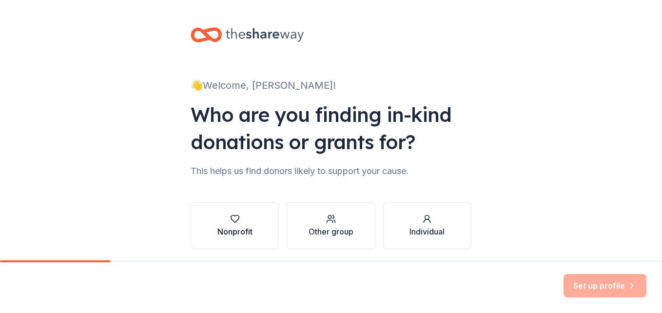
click at [240, 214] on div "button" at bounding box center [235, 219] width 35 height 10
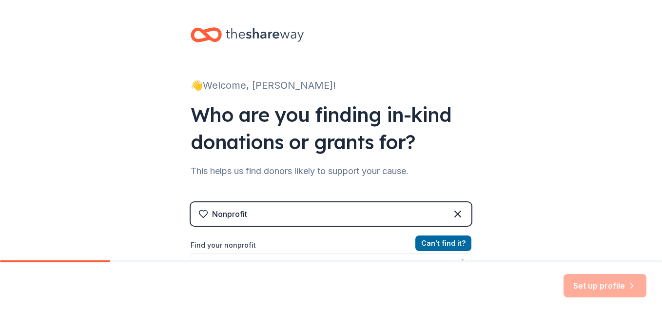
drag, startPoint x: 655, startPoint y: 135, endPoint x: 655, endPoint y: 155, distance: 19.5
click at [655, 155] on div "👋 Welcome, Lori! Who are you finding in-kind donations or grants for? This help…" at bounding box center [331, 208] width 662 height 417
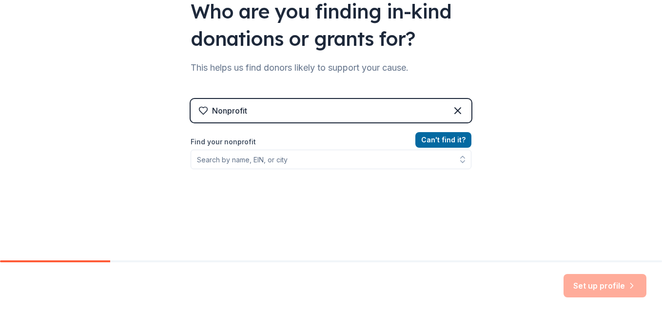
scroll to position [107, 0]
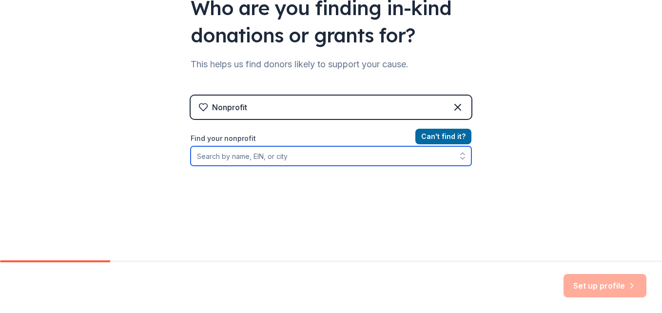
click at [317, 160] on input "Find your nonprofit" at bounding box center [331, 156] width 281 height 20
type input "blue oak"
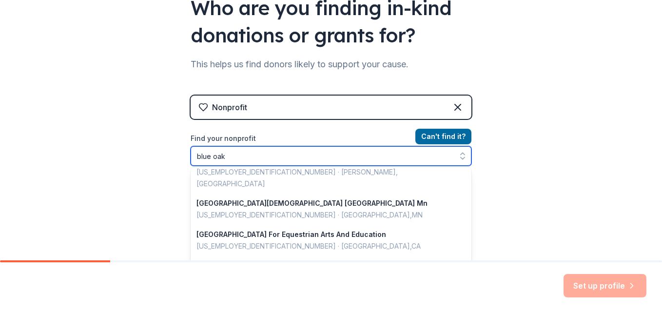
scroll to position [410, 0]
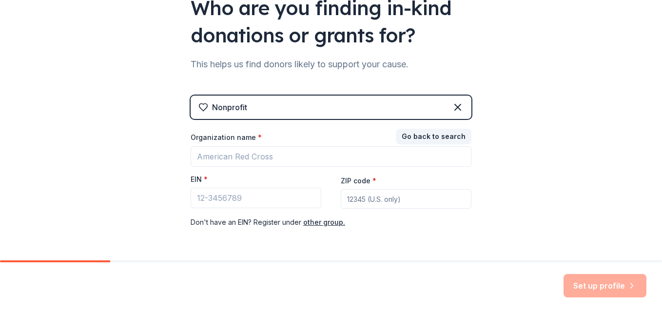
click at [466, 265] on div "👋 Welcome, Lori! Who are you finding in-kind donations or grants for? This help…" at bounding box center [331, 156] width 662 height 313
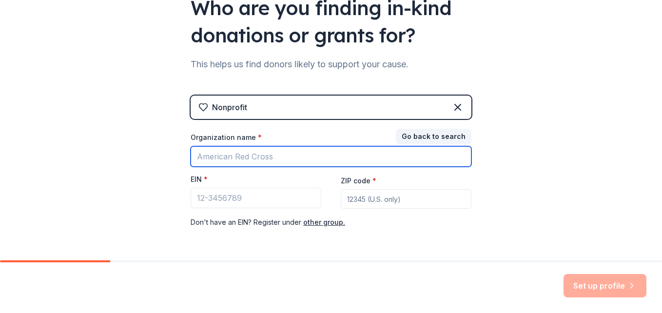
click at [280, 153] on input "Organization name *" at bounding box center [331, 156] width 281 height 20
type input "blue oak pta"
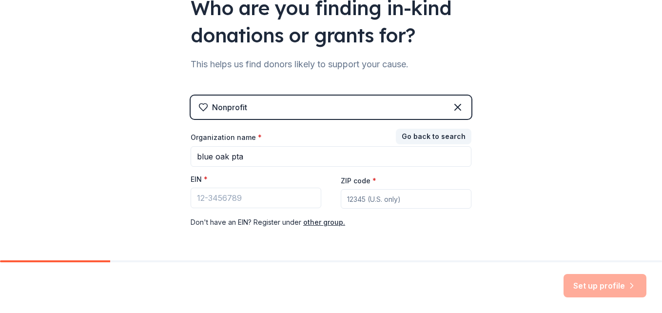
type input "95682"
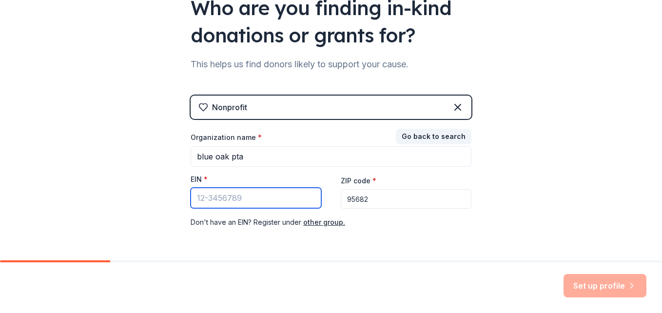
click at [260, 198] on input "EIN *" at bounding box center [256, 198] width 131 height 20
paste input "68-016536"
type input "68-016536"
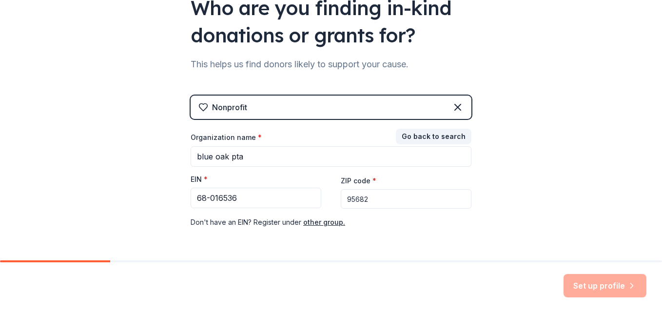
click at [409, 230] on div "Nonprofit Go back to search Organization name * blue oak pta EIN * 68-016536 ZI…" at bounding box center [331, 172] width 281 height 152
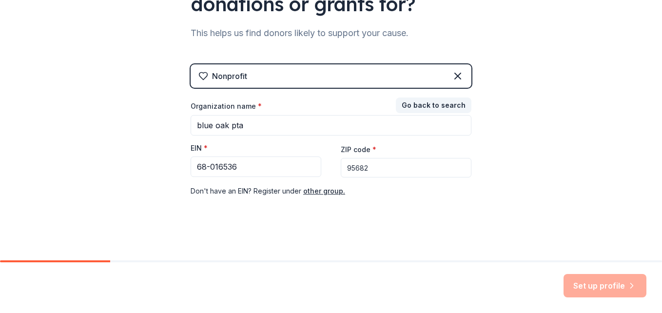
scroll to position [141, 0]
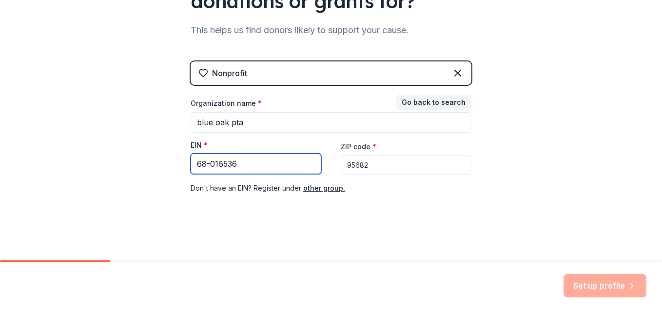
click at [293, 169] on input "68-016536" at bounding box center [256, 164] width 131 height 20
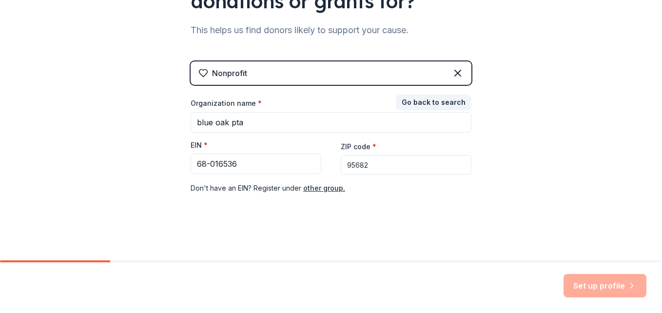
click at [370, 172] on input "95682" at bounding box center [406, 165] width 131 height 20
type input "95682"
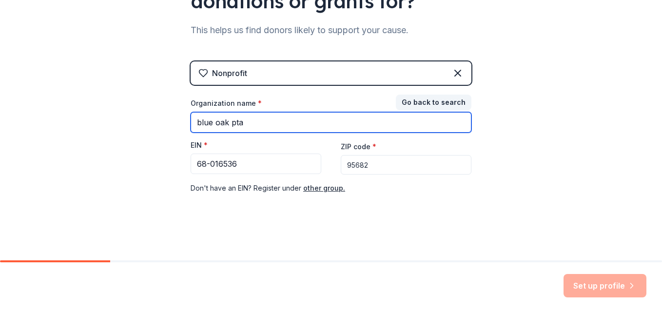
click at [390, 124] on input "blue oak pta" at bounding box center [331, 122] width 281 height 20
type input "blue oak pta"
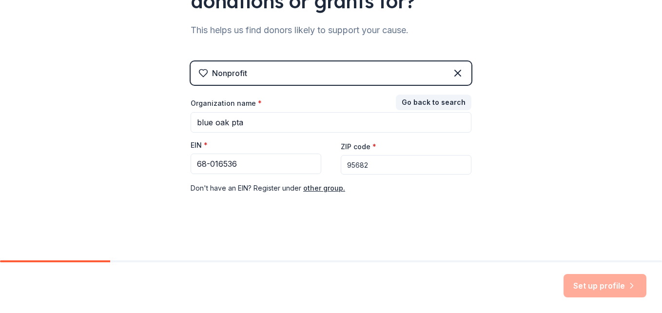
click at [329, 242] on div "👋 Welcome, Lori! Who are you finding in-kind donations or grants for? This help…" at bounding box center [331, 59] width 312 height 401
drag, startPoint x: 329, startPoint y: 242, endPoint x: 612, endPoint y: 283, distance: 286.4
click at [612, 283] on div "👋 Welcome, Lori! Who are you finding in-kind donations or grants for? This help…" at bounding box center [331, 156] width 662 height 313
click at [612, 283] on div "Set up profile" at bounding box center [605, 285] width 83 height 23
click at [456, 248] on div "👋 Welcome, Lori! Who are you finding in-kind donations or grants for? This help…" at bounding box center [331, 59] width 312 height 401
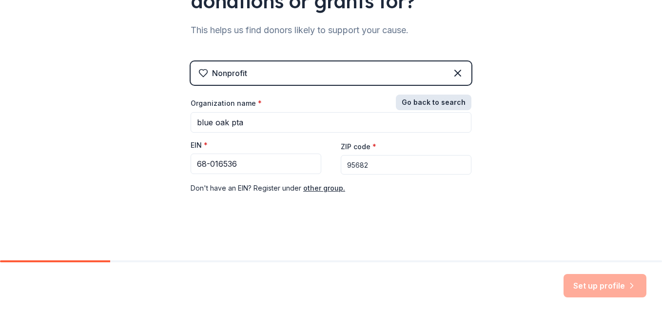
click at [440, 104] on button "Go back to search" at bounding box center [434, 103] width 76 height 16
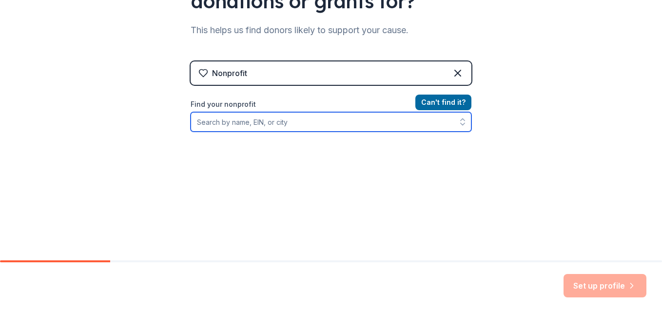
click at [331, 121] on input "Find your nonprofit" at bounding box center [331, 122] width 281 height 20
paste input "68-016536"
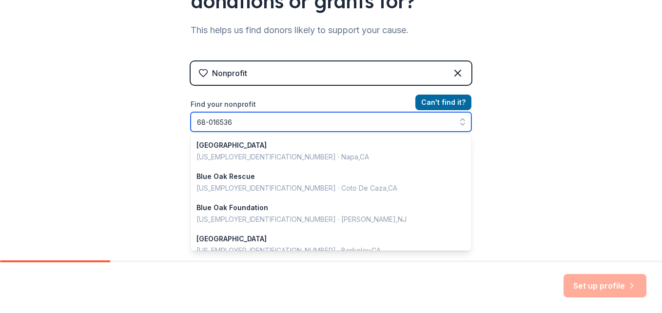
type input "68-016536"
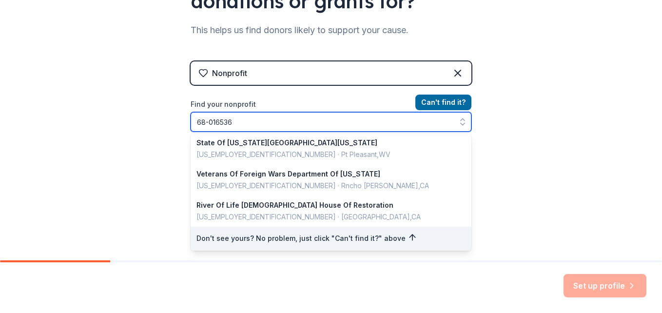
scroll to position [379, 0]
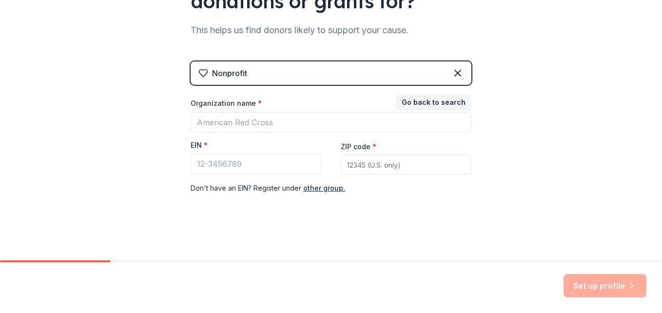
click at [437, 97] on div "Go back to search Organization name * EIN * ZIP code * Don ' t have an EIN? Reg…" at bounding box center [331, 146] width 281 height 98
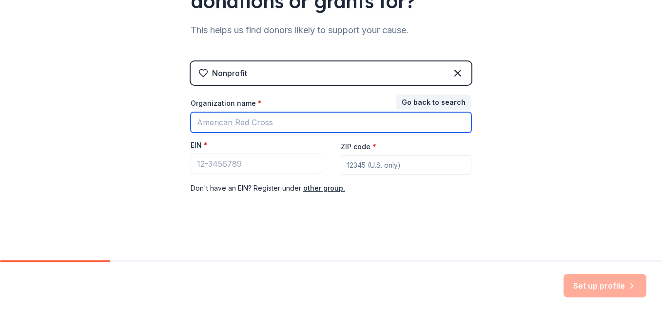
click at [289, 125] on input "Organization name *" at bounding box center [331, 122] width 281 height 20
type input "blue oak pta"
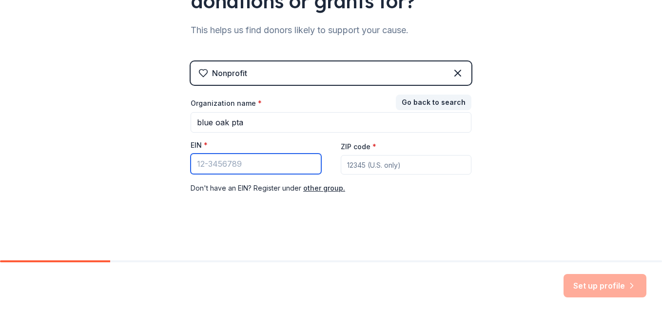
type input "68-016536"
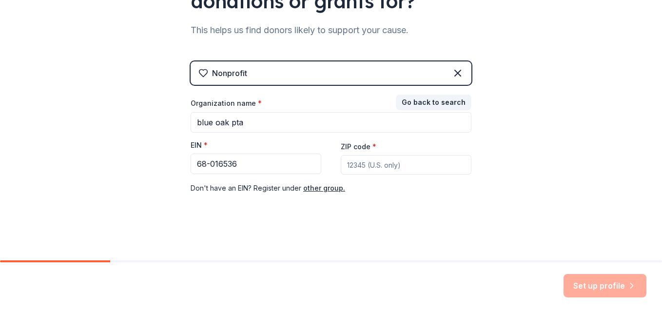
type input "95682"
click at [344, 205] on div "Nonprofit Go back to search Organization name * blue oak pta EIN * 68-016536 ZI…" at bounding box center [331, 137] width 281 height 152
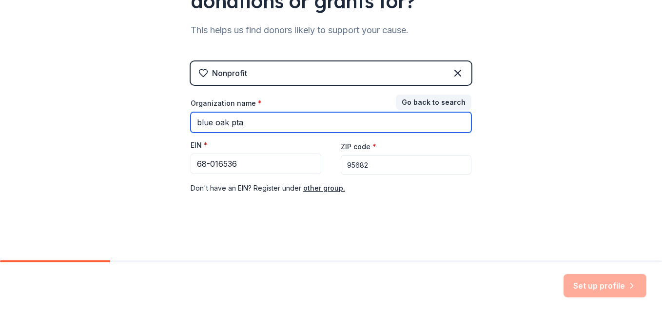
click at [393, 121] on input "blue oak pta" at bounding box center [331, 122] width 281 height 20
type input "blue oak"
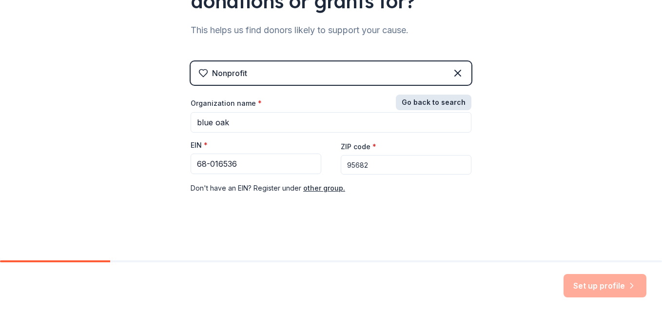
click at [446, 100] on button "Go back to search" at bounding box center [434, 103] width 76 height 16
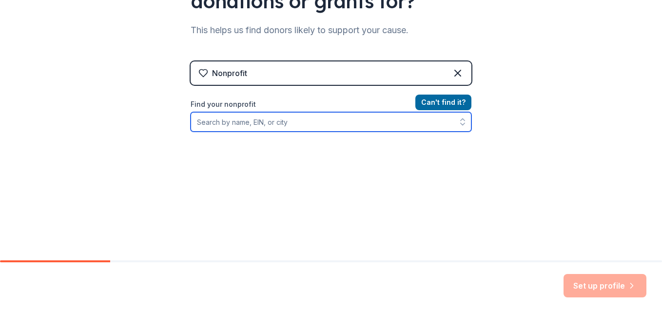
click at [395, 122] on input "Find your nonprofit" at bounding box center [331, 122] width 281 height 20
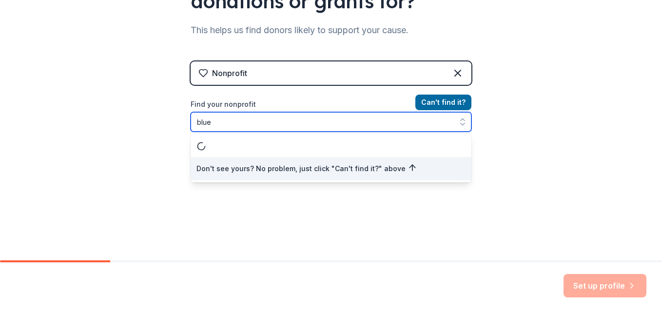
scroll to position [0, 0]
type input "blue oak"
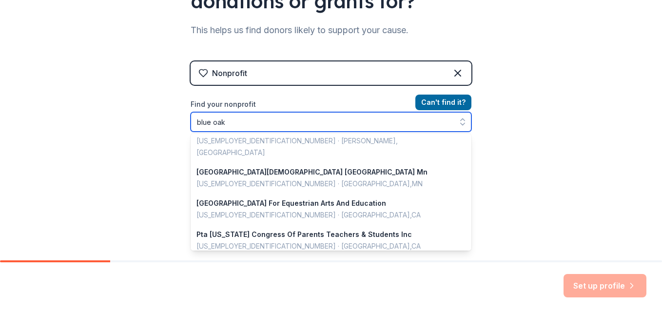
scroll to position [410, 0]
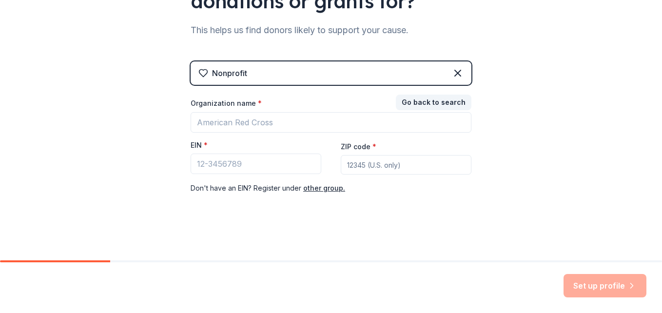
click at [518, 108] on div "👋 Welcome, Lori! Who are you finding in-kind donations or grants for? This help…" at bounding box center [331, 59] width 662 height 401
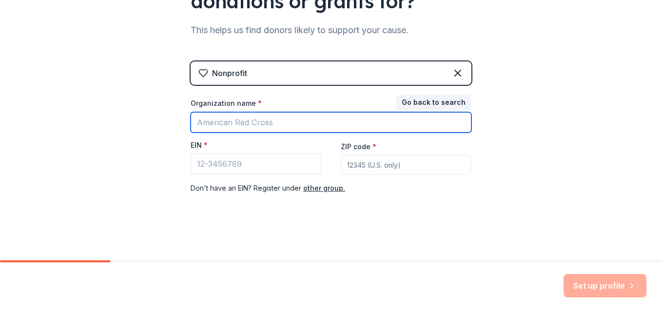
click at [370, 125] on input "Organization name *" at bounding box center [331, 122] width 281 height 20
type input "blue oak"
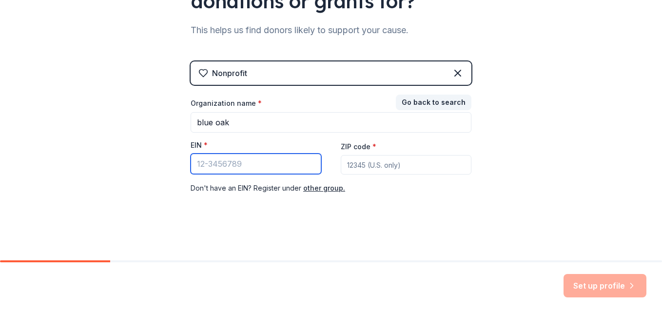
type input "68-016536"
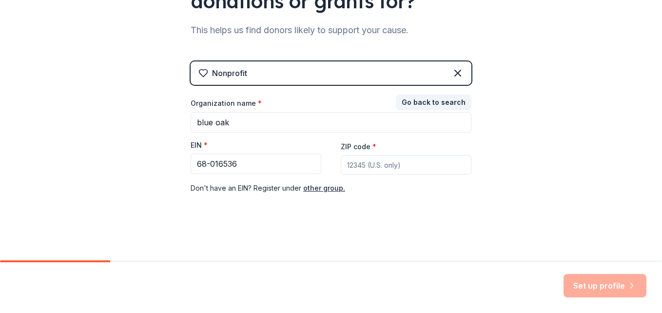
type input "95682"
click at [640, 205] on div "👋 Welcome, Lori! Who are you finding in-kind donations or grants for? This help…" at bounding box center [331, 59] width 662 height 401
click at [615, 290] on div "Set up profile" at bounding box center [605, 285] width 83 height 23
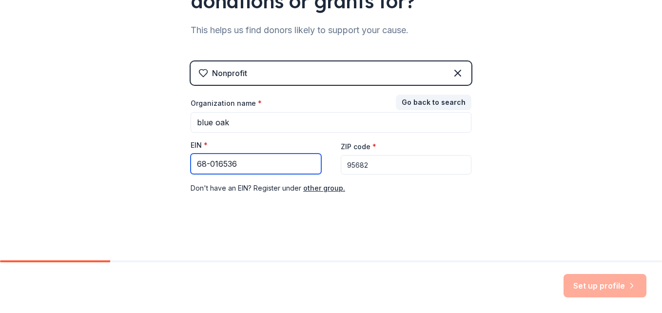
click at [260, 159] on input "68-016536" at bounding box center [256, 164] width 131 height 20
type input "68-016536"
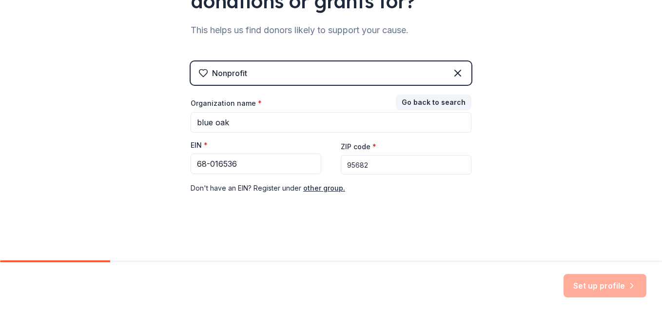
click at [385, 162] on input "95682" at bounding box center [406, 165] width 131 height 20
type input "95682"
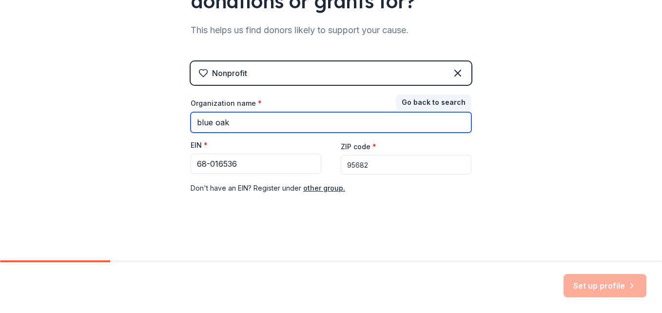
click at [373, 127] on input "blue oak" at bounding box center [331, 122] width 281 height 20
type input "blue oak pta"
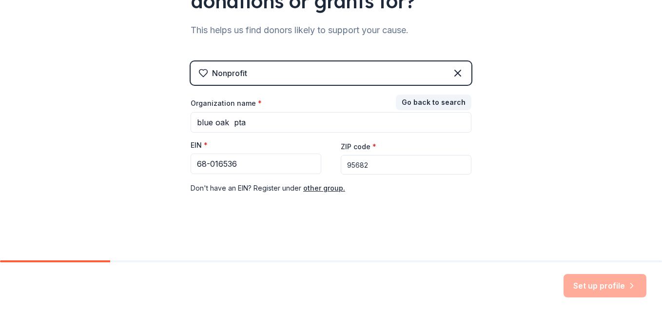
click at [530, 165] on div "👋 Welcome, Lori! Who are you finding in-kind donations or grants for? This help…" at bounding box center [331, 59] width 662 height 401
click at [590, 290] on div "Set up profile" at bounding box center [605, 285] width 83 height 23
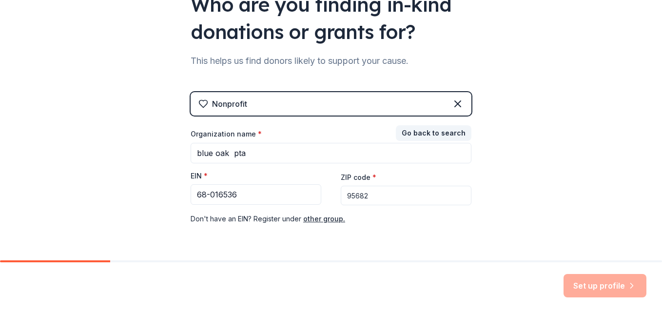
scroll to position [94, 0]
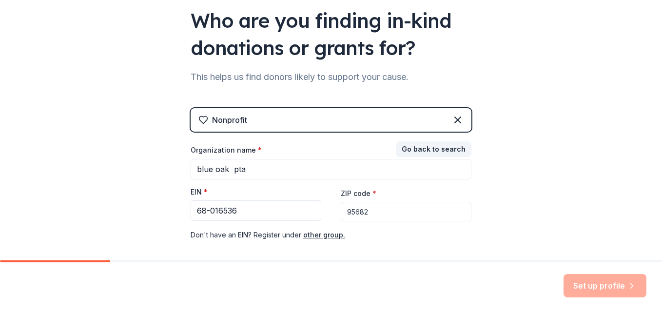
click at [414, 120] on div "Nonprofit" at bounding box center [331, 119] width 281 height 23
click at [452, 121] on icon at bounding box center [458, 120] width 12 height 12
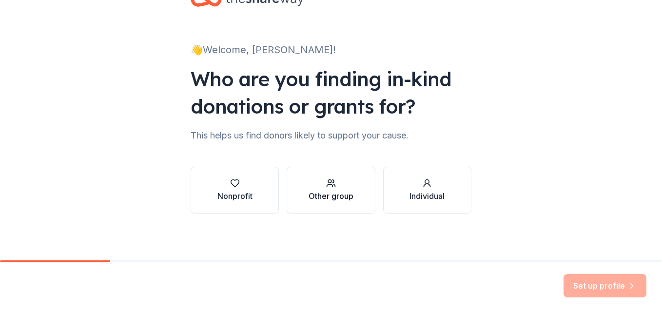
click at [333, 205] on button "Other group" at bounding box center [331, 190] width 88 height 47
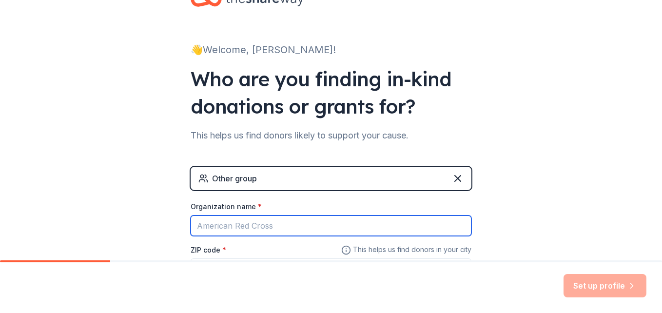
click at [289, 228] on input "Organization name *" at bounding box center [331, 226] width 281 height 20
type input "blue oak pta"
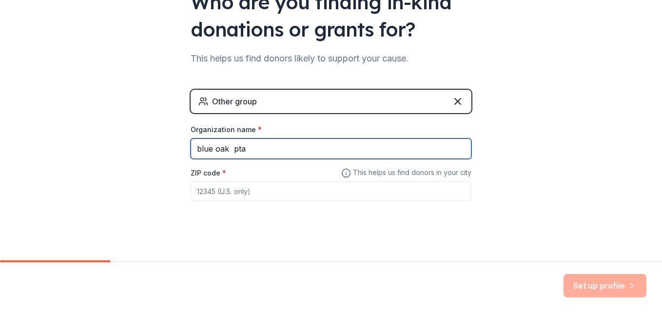
scroll to position [120, 0]
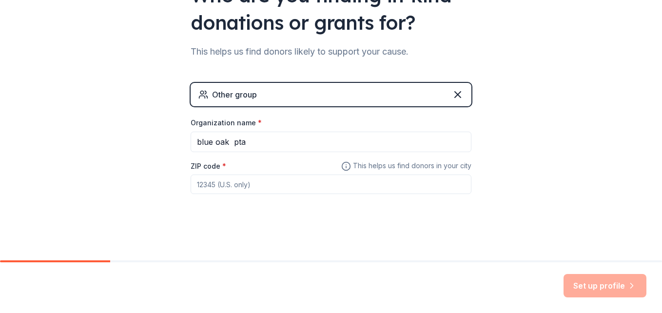
click at [260, 189] on input "ZIP code *" at bounding box center [331, 185] width 281 height 20
type input "95682"
click at [625, 290] on button "Set up profile" at bounding box center [605, 285] width 83 height 23
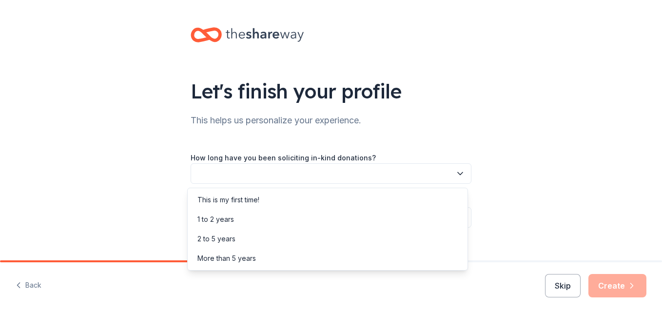
click at [460, 174] on icon "button" at bounding box center [461, 174] width 10 height 10
click at [319, 195] on div "This is my first time!" at bounding box center [328, 200] width 276 height 20
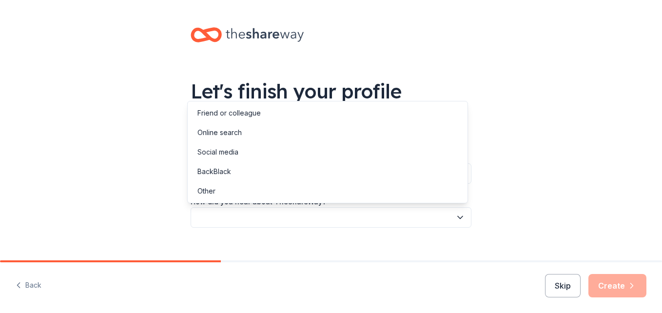
click at [458, 216] on icon "button" at bounding box center [461, 218] width 10 height 10
click at [405, 132] on div "Online search" at bounding box center [328, 133] width 276 height 20
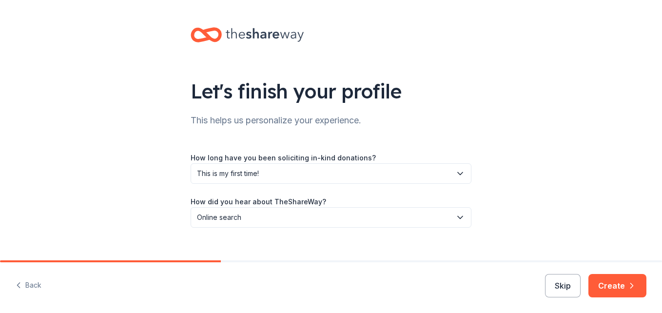
scroll to position [14, 0]
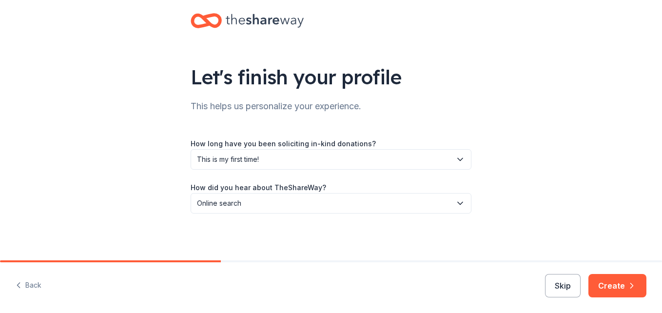
click at [615, 300] on div "Back Skip Create" at bounding box center [331, 287] width 662 height 51
click at [615, 288] on button "Create" at bounding box center [618, 285] width 58 height 23
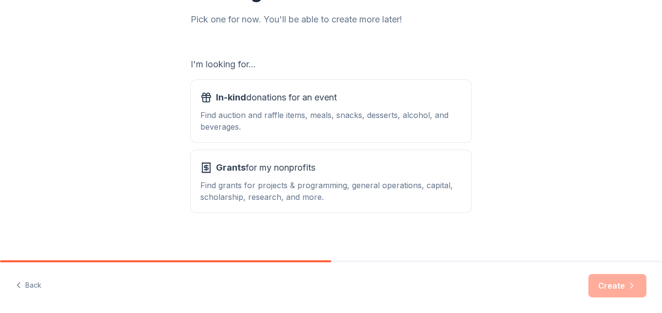
scroll to position [130, 0]
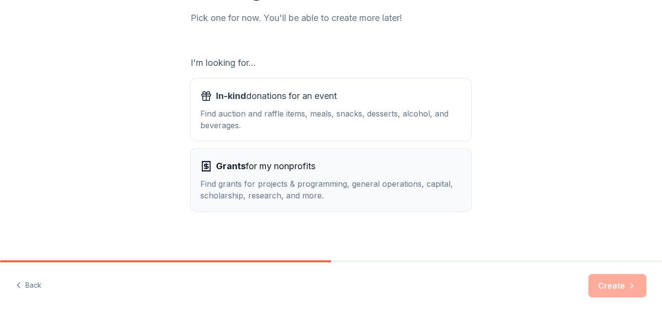
click at [387, 177] on div "Grants for my nonprofits Find grants for projects & programming, general operat…" at bounding box center [330, 180] width 261 height 43
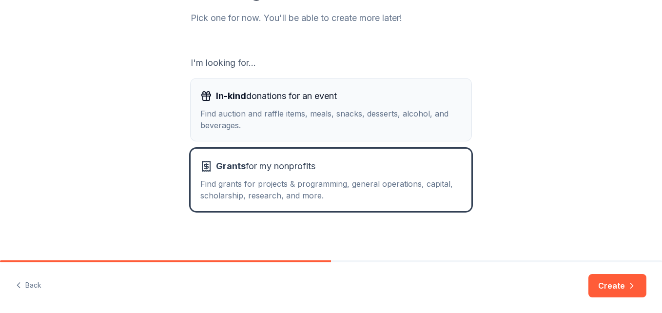
click at [404, 134] on button "In-kind donations for an event Find auction and raffle items, meals, snacks, de…" at bounding box center [331, 110] width 281 height 62
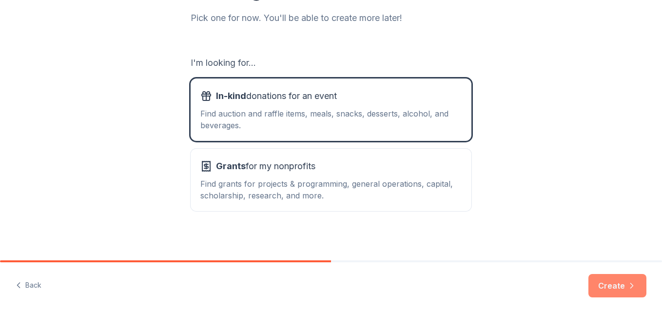
click at [629, 275] on button "Create" at bounding box center [618, 285] width 58 height 23
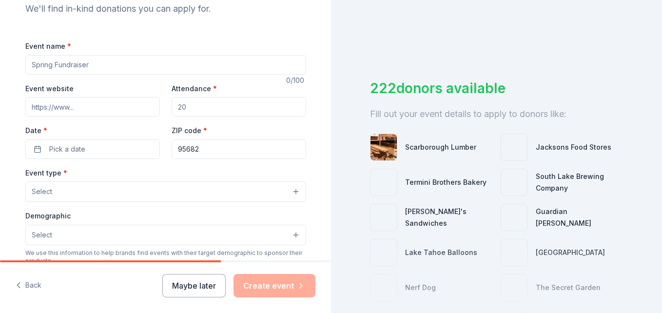
scroll to position [116, 0]
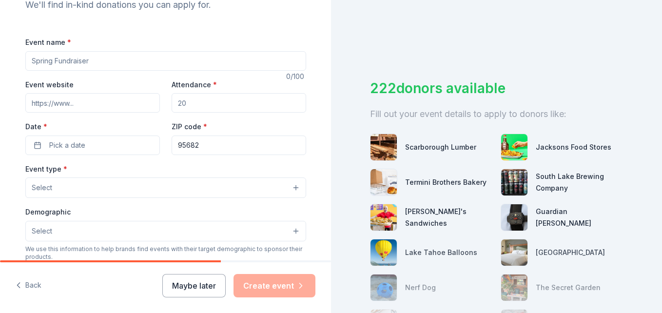
click at [218, 102] on input "Attendance *" at bounding box center [239, 103] width 135 height 20
type input "300"
click at [121, 58] on input "Event name *" at bounding box center [165, 61] width 281 height 20
click at [120, 61] on input "fall heaviest fesvble" at bounding box center [165, 61] width 281 height 20
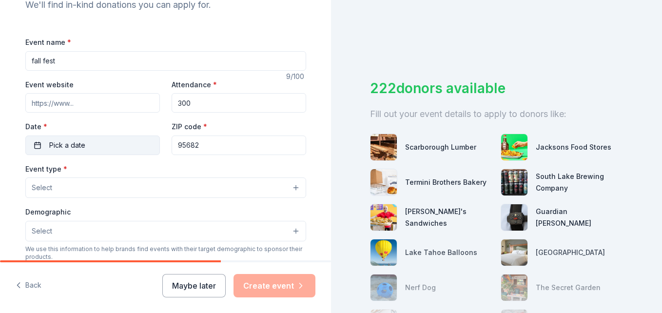
type input "fall fest"
click at [76, 147] on span "Pick a date" at bounding box center [67, 146] width 36 height 12
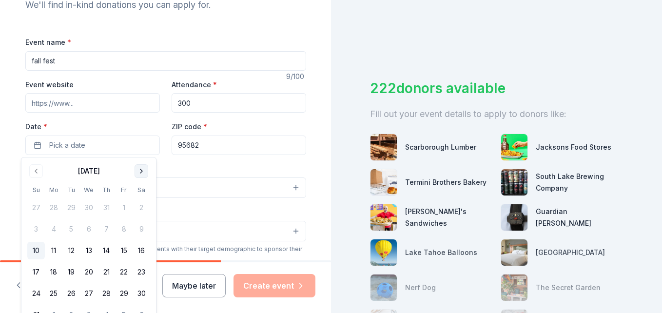
click at [140, 173] on button "Go to next month" at bounding box center [142, 171] width 14 height 14
click at [125, 271] on button "24" at bounding box center [124, 272] width 18 height 18
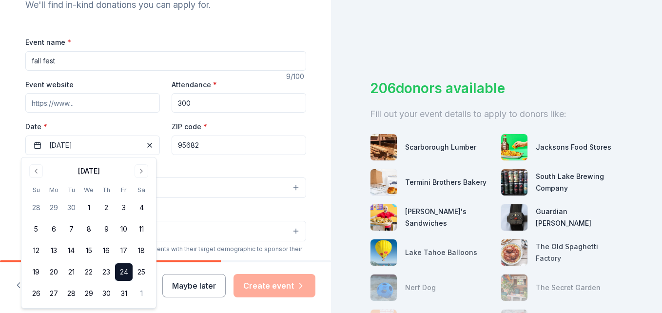
click at [96, 107] on input "Event website" at bounding box center [92, 103] width 135 height 20
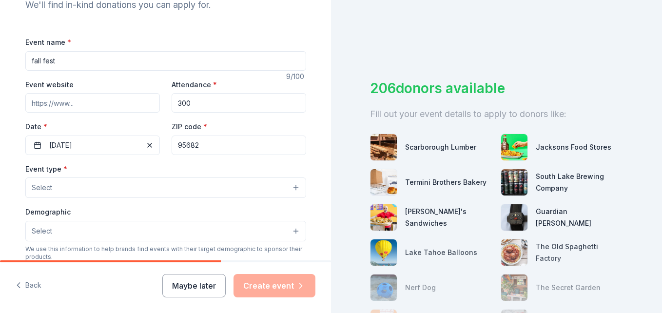
paste input "www.blueoakbullogspta.weebly.com"
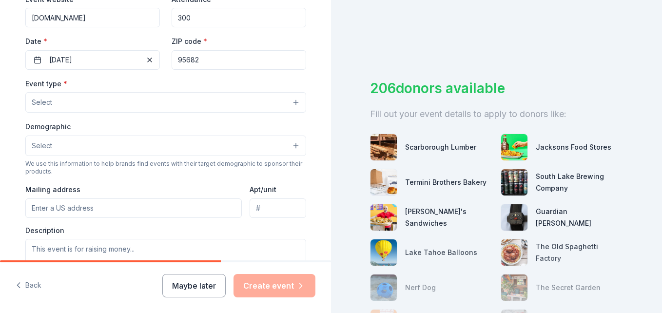
scroll to position [202, 0]
type input "www.blueoakbullogspta.weebly.com"
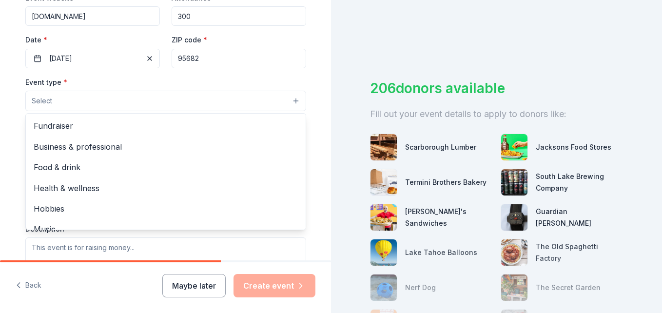
click at [258, 104] on button "Select" at bounding box center [165, 101] width 281 height 20
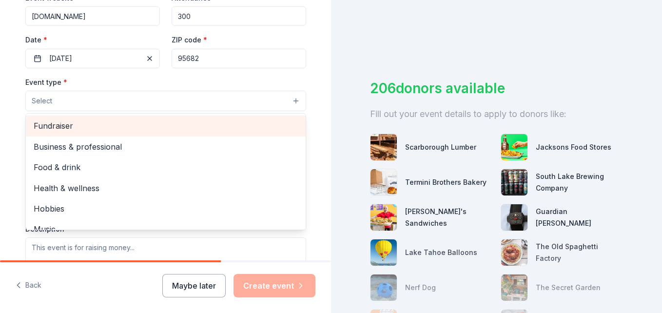
click at [230, 130] on span "Fundraiser" at bounding box center [166, 126] width 264 height 13
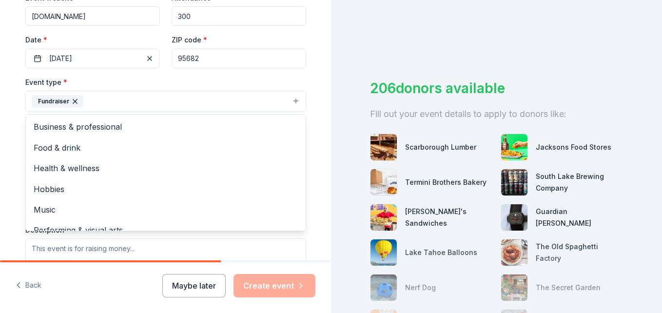
click at [303, 130] on div "Tell us about your event. We'll find in-kind donations you can apply for. Event…" at bounding box center [166, 123] width 312 height 650
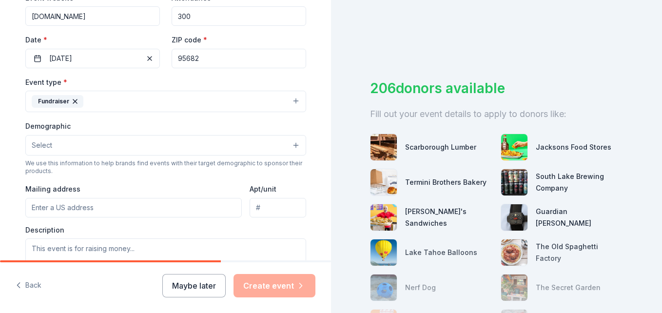
click at [274, 102] on button "Fundraiser" at bounding box center [165, 101] width 281 height 21
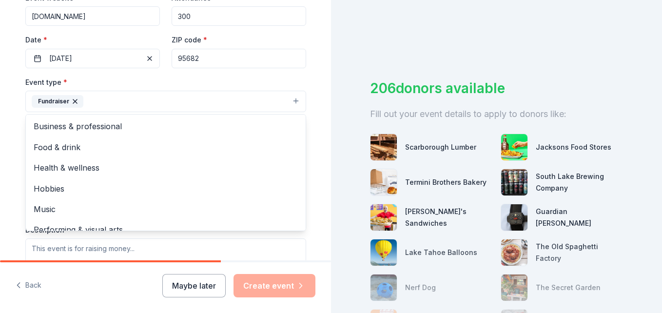
scroll to position [0, 0]
click at [315, 118] on div "Tell us about your event. We'll find in-kind donations you can apply for. Event…" at bounding box center [166, 123] width 312 height 650
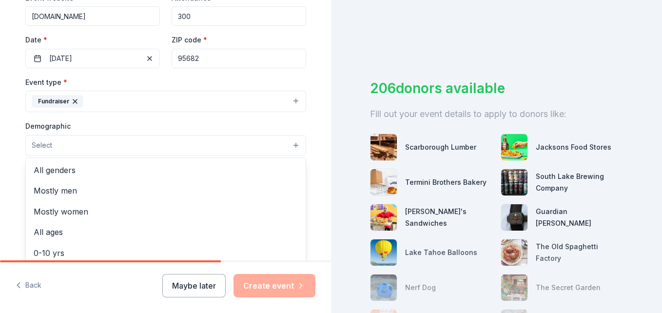
click at [262, 139] on button "Select" at bounding box center [165, 145] width 281 height 20
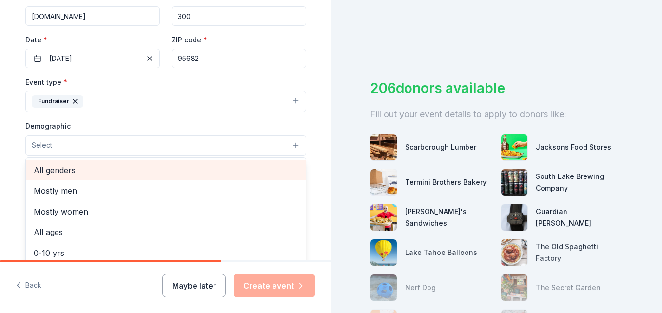
click at [254, 173] on span "All genders" at bounding box center [166, 170] width 264 height 13
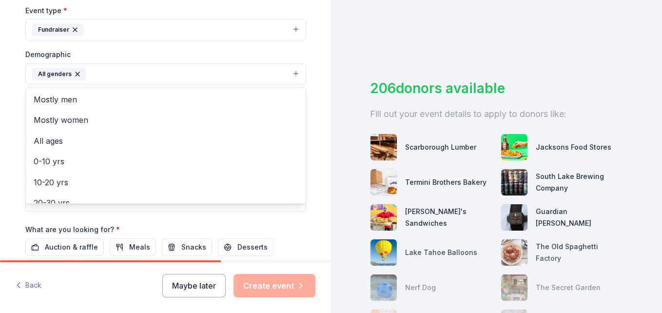
scroll to position [279, 0]
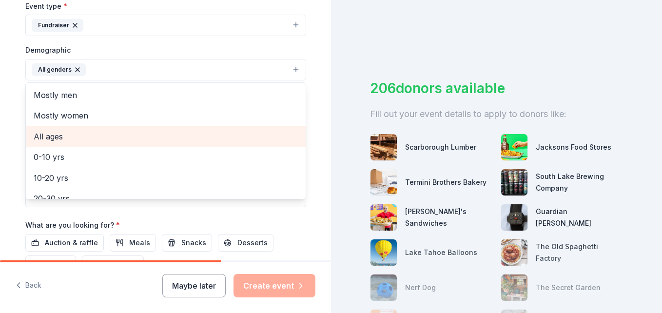
click at [247, 139] on span "All ages" at bounding box center [166, 136] width 264 height 13
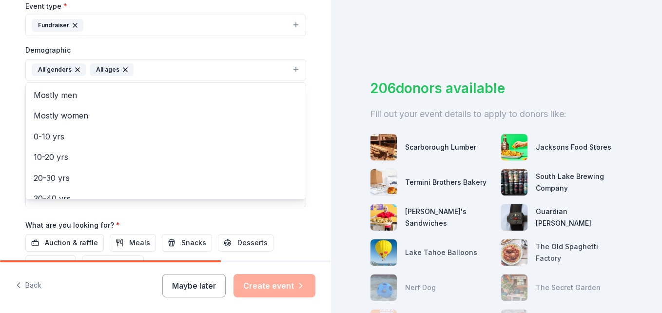
click at [313, 99] on div "Tell us about your event. We'll find in-kind donations you can apply for. Event…" at bounding box center [166, 46] width 312 height 651
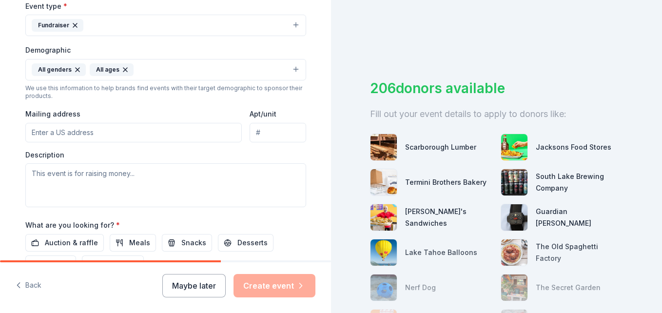
click at [155, 131] on input "Mailing address" at bounding box center [133, 133] width 217 height 20
drag, startPoint x: 280, startPoint y: 109, endPoint x: 305, endPoint y: 117, distance: 26.5
click at [280, 109] on div "Apt/unit" at bounding box center [278, 125] width 56 height 35
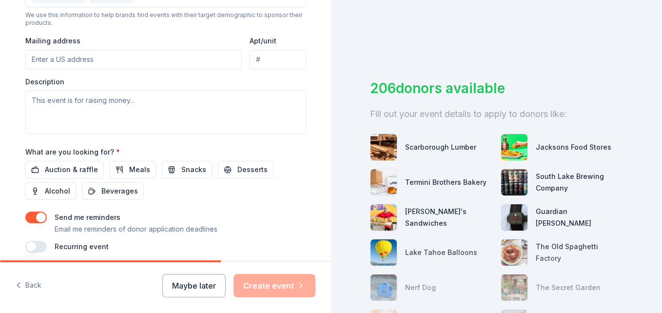
scroll to position [355, 0]
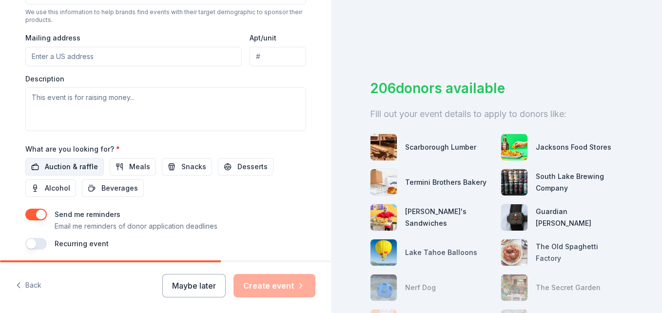
click at [55, 169] on span "Auction & raffle" at bounding box center [71, 167] width 53 height 12
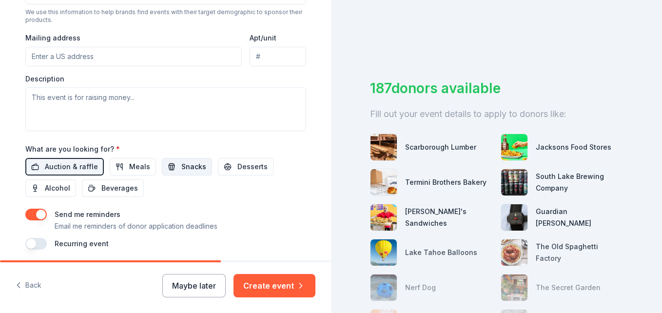
click at [181, 171] on span "Snacks" at bounding box center [193, 167] width 25 height 12
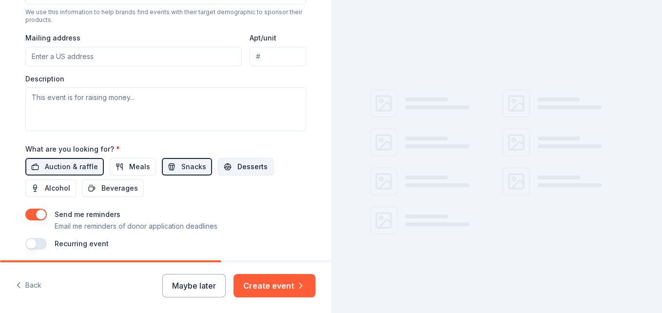
click at [248, 169] on span "Desserts" at bounding box center [253, 167] width 30 height 12
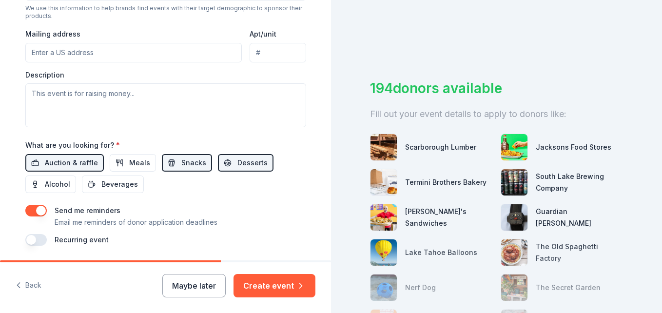
scroll to position [302, 0]
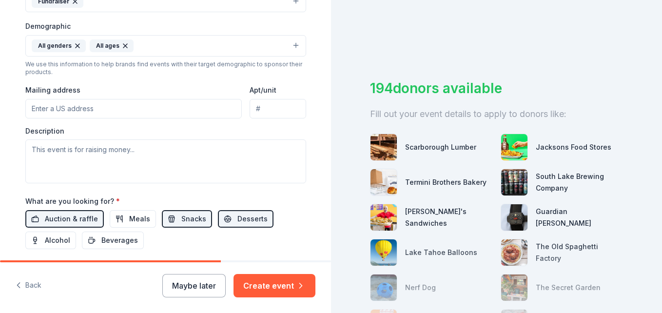
click at [130, 114] on input "Mailing address" at bounding box center [133, 109] width 217 height 20
paste input "2391 Merrychase Dr, Cameron Park, CA 95682"
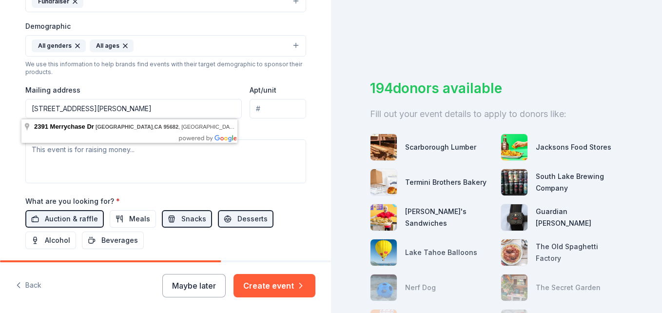
type input "2391 Merrychase Dr, Cameron Park, CA 95682"
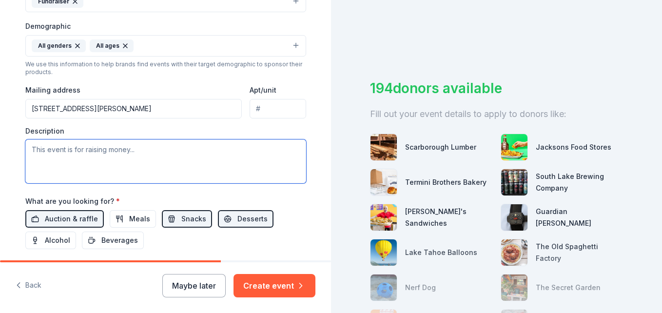
click at [157, 168] on textarea at bounding box center [165, 162] width 281 height 44
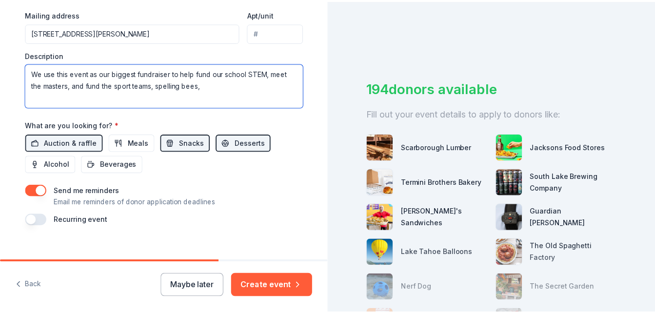
scroll to position [391, 0]
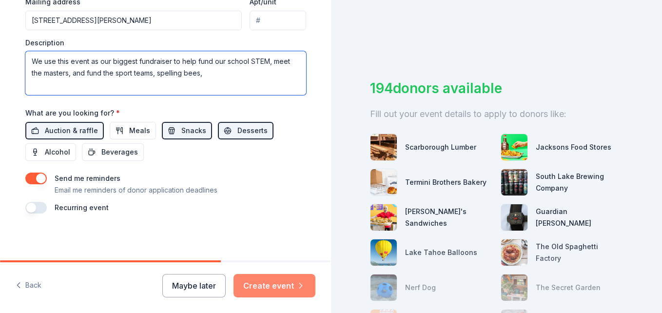
type textarea "We use this event as our biggest fundraiser to help fund our school STEM, meet …"
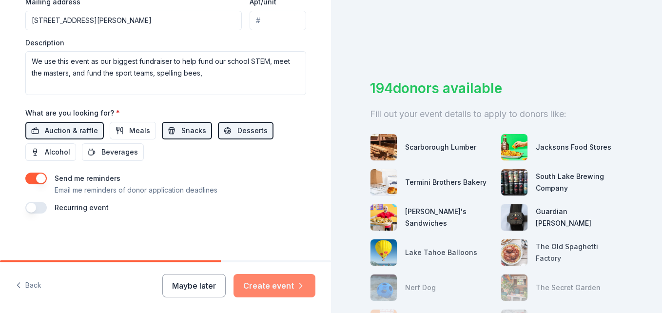
click at [281, 286] on button "Create event" at bounding box center [275, 285] width 82 height 23
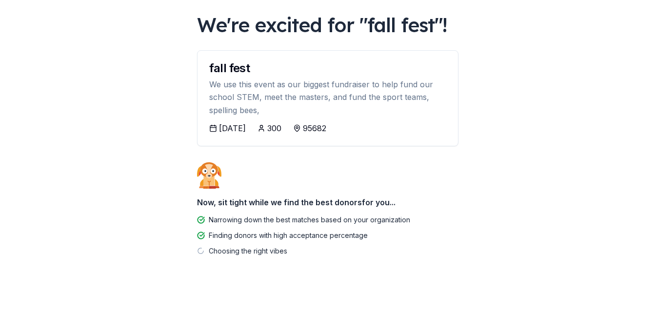
scroll to position [59, 0]
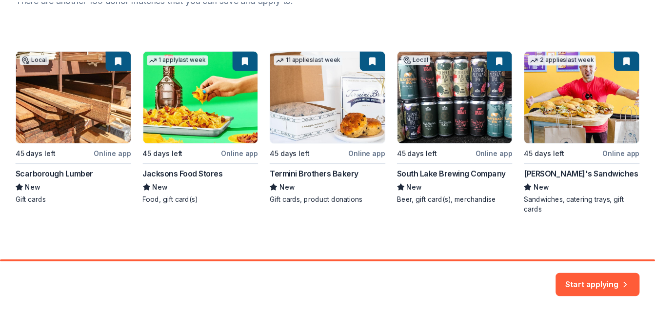
scroll to position [150, 0]
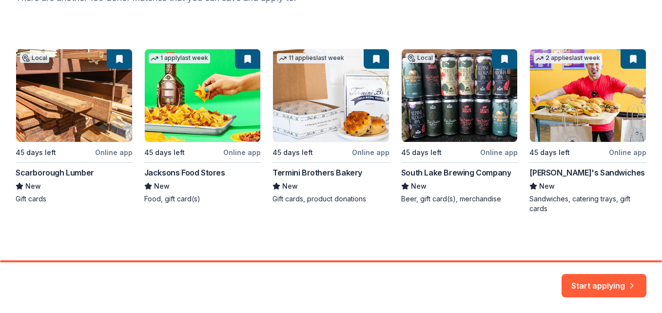
click at [473, 115] on div "Local 45 days left Online app Scarborough Lumber New Gift cards 1 apply last we…" at bounding box center [331, 131] width 631 height 165
click at [587, 284] on button "Start applying" at bounding box center [604, 279] width 85 height 23
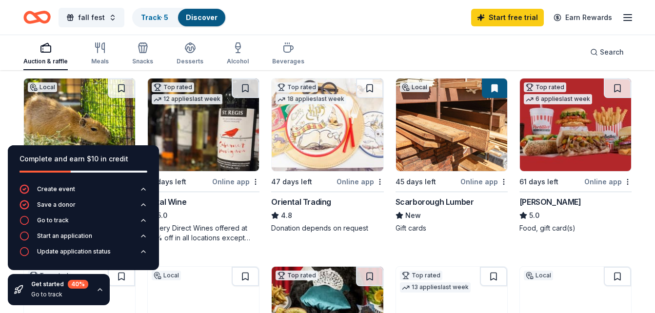
scroll to position [97, 0]
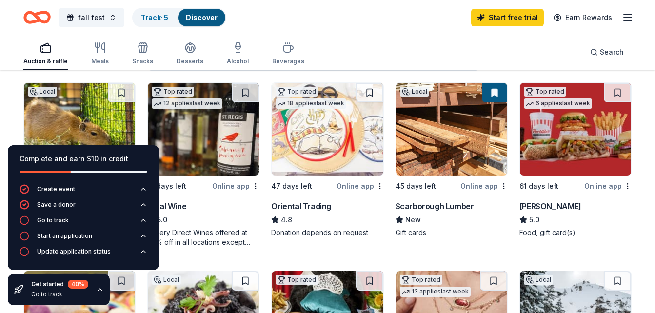
click at [144, 154] on div "Complete and earn $10 in credit" at bounding box center [84, 159] width 128 height 12
click at [340, 56] on div "Auction & raffle Meals Snacks Desserts Alcohol Beverages Search" at bounding box center [327, 52] width 608 height 36
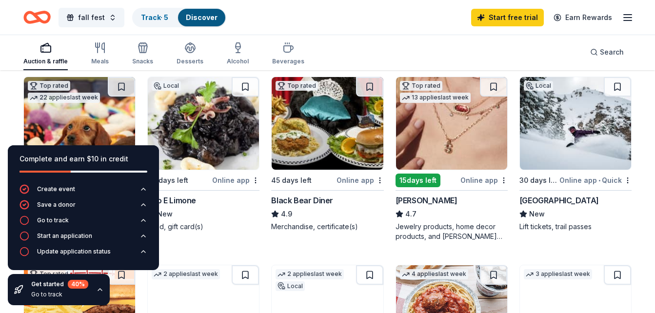
scroll to position [300, 0]
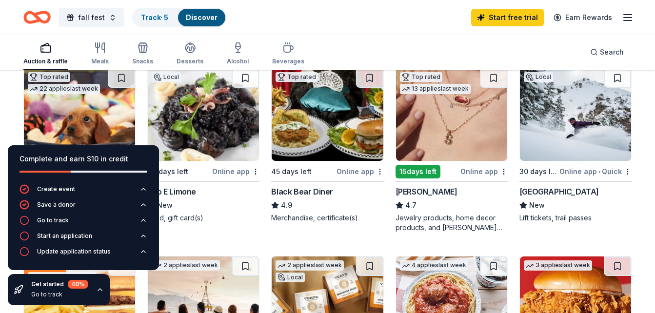
click at [555, 144] on img at bounding box center [575, 114] width 111 height 93
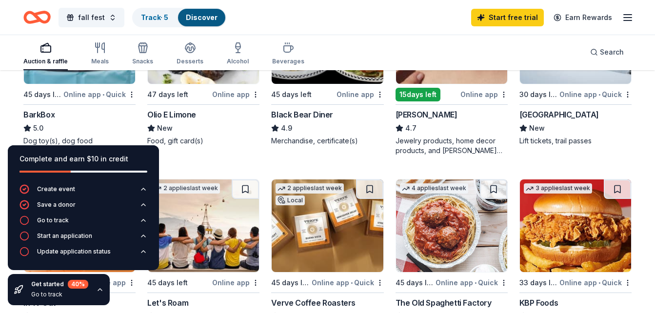
scroll to position [383, 0]
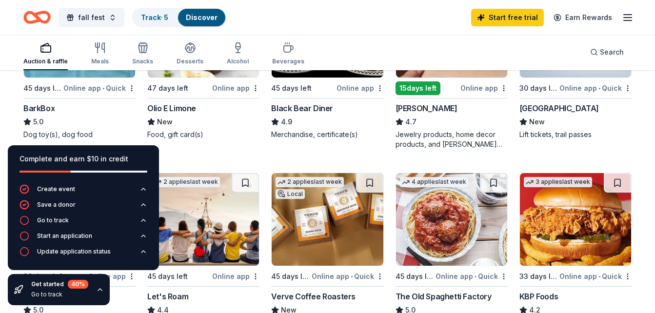
click at [186, 106] on div "Olio E Limone" at bounding box center [171, 108] width 49 height 12
click at [97, 288] on icon "button" at bounding box center [100, 290] width 8 height 8
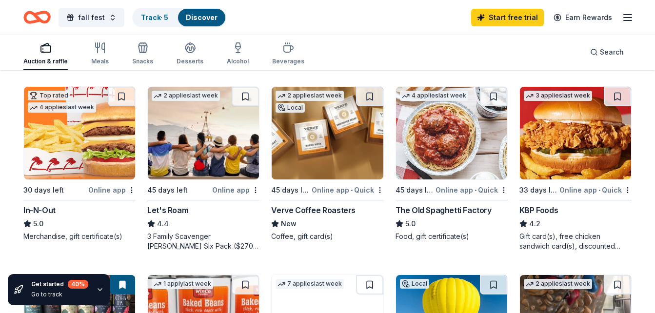
scroll to position [472, 0]
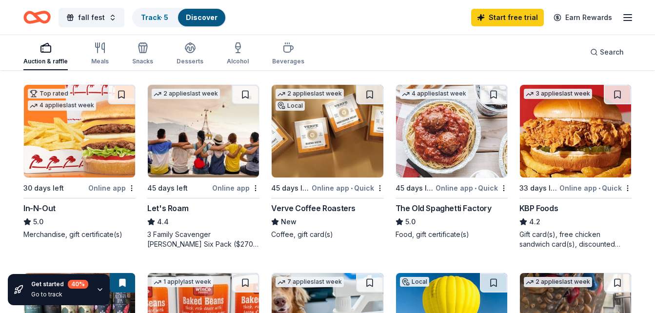
click at [105, 184] on div "Online app" at bounding box center [111, 188] width 47 height 12
click at [444, 156] on img at bounding box center [451, 131] width 111 height 93
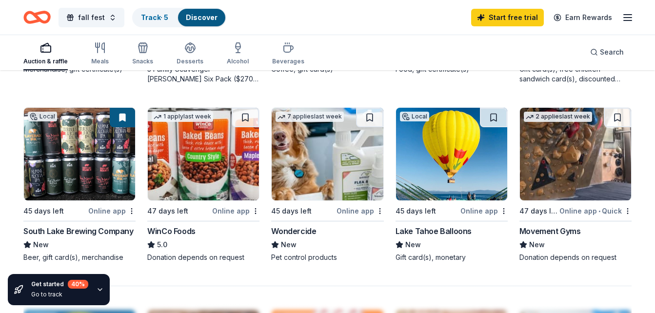
scroll to position [640, 0]
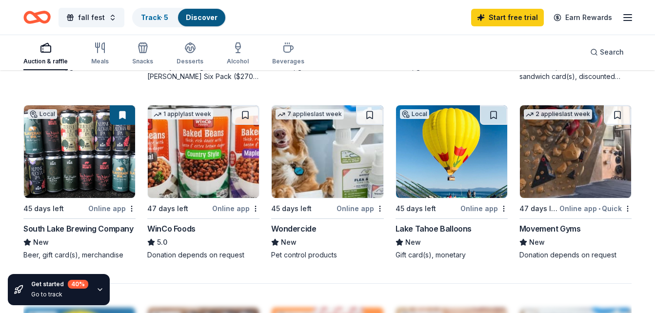
click at [92, 156] on img at bounding box center [79, 151] width 111 height 93
click at [93, 21] on span "fall fest" at bounding box center [91, 18] width 27 height 12
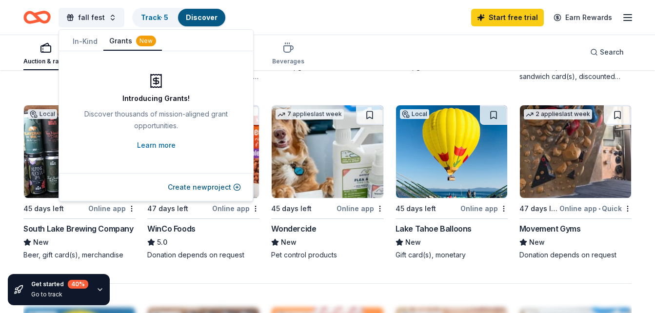
click at [116, 42] on button "Grants New" at bounding box center [132, 41] width 59 height 19
click at [156, 147] on link "Learn more" at bounding box center [156, 146] width 39 height 12
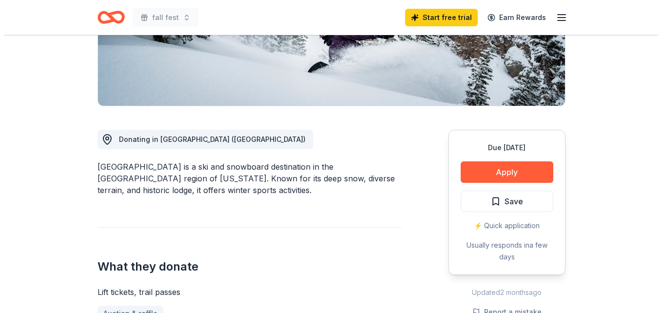
scroll to position [262, 0]
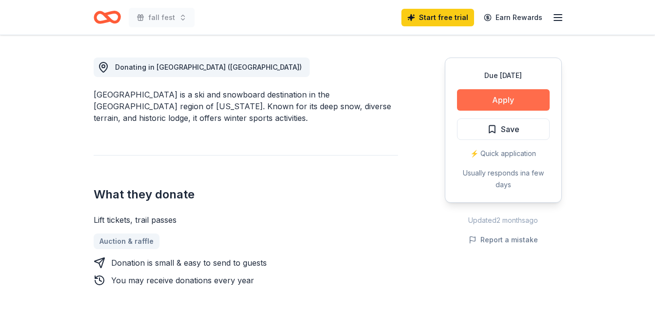
click at [529, 93] on button "Apply" at bounding box center [503, 99] width 93 height 21
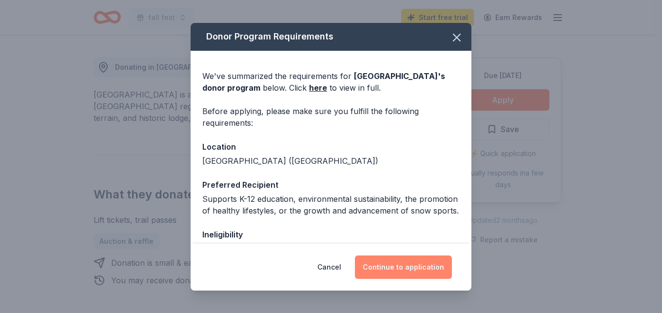
click at [405, 269] on button "Continue to application" at bounding box center [403, 267] width 97 height 23
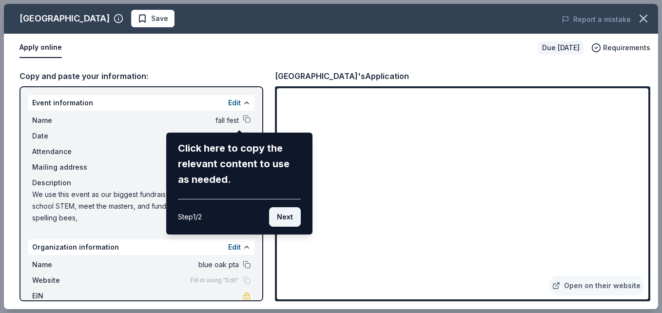
click at [282, 219] on button "Next" at bounding box center [285, 217] width 32 height 20
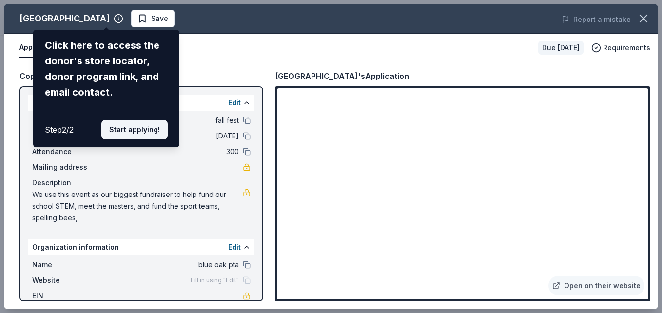
click at [126, 133] on button "Start applying!" at bounding box center [134, 130] width 66 height 20
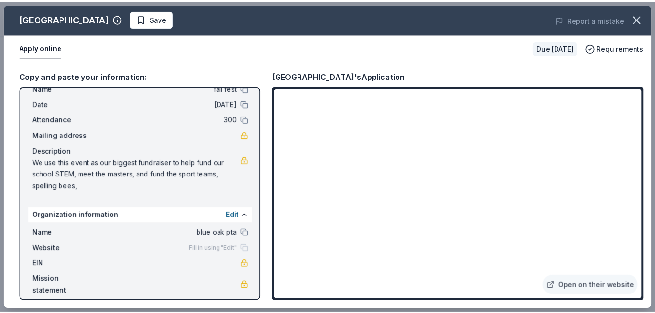
scroll to position [40, 0]
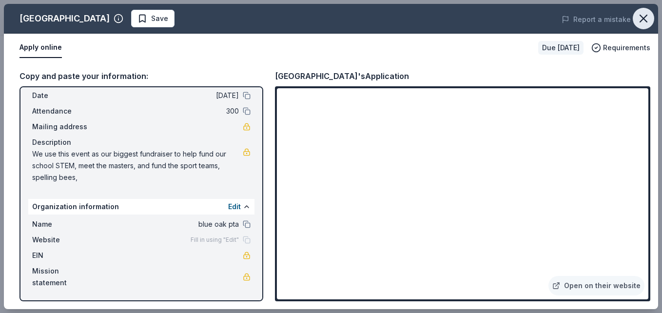
click at [644, 24] on icon "button" at bounding box center [644, 19] width 14 height 14
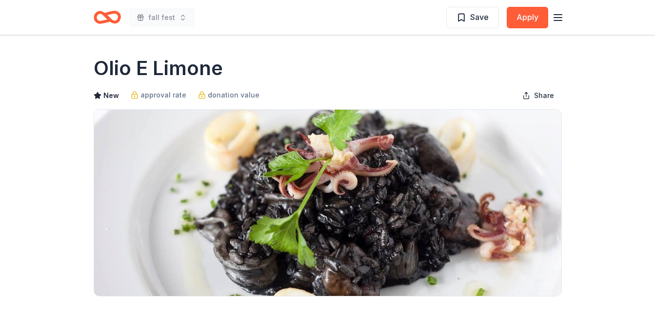
drag, startPoint x: 227, startPoint y: 67, endPoint x: 103, endPoint y: 67, distance: 123.4
click at [103, 67] on div "Olio E Limone" at bounding box center [328, 68] width 468 height 27
drag, startPoint x: 98, startPoint y: 66, endPoint x: 207, endPoint y: 72, distance: 109.9
click at [207, 72] on h1 "Olio E Limone" at bounding box center [158, 68] width 129 height 27
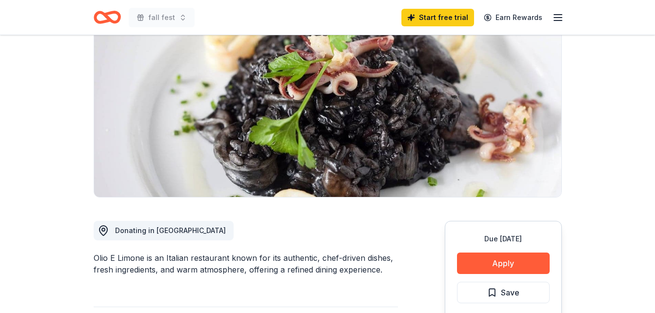
scroll to position [236, 0]
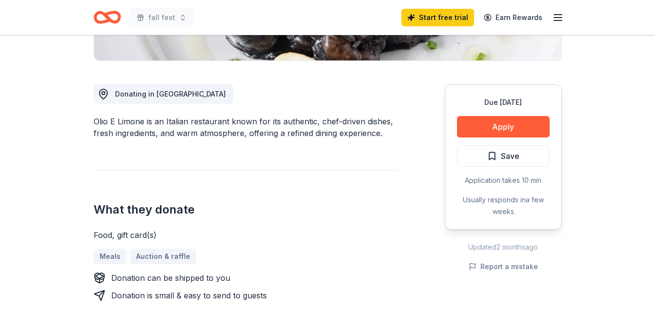
drag, startPoint x: 144, startPoint y: 119, endPoint x: 97, endPoint y: 123, distance: 48.0
click at [97, 123] on div "Olio E Limone is an Italian restaurant known for its authentic, chef-driven dis…" at bounding box center [246, 127] width 304 height 23
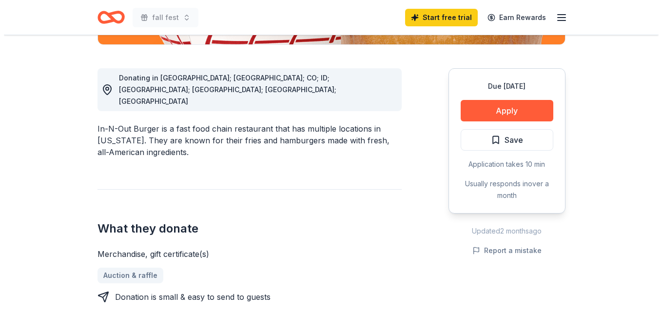
scroll to position [260, 0]
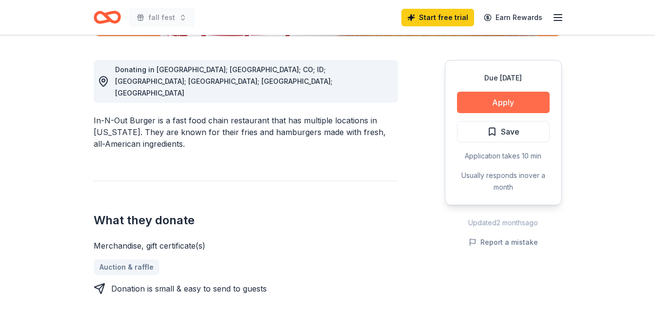
click at [529, 99] on button "Apply" at bounding box center [503, 102] width 93 height 21
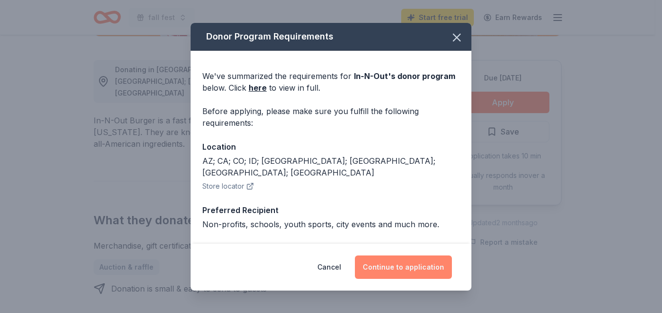
click at [400, 266] on button "Continue to application" at bounding box center [403, 267] width 97 height 23
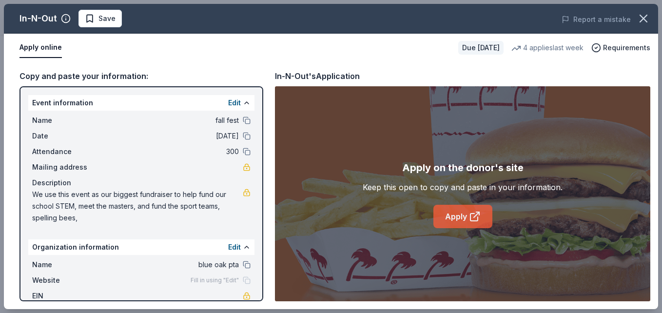
click at [456, 214] on link "Apply" at bounding box center [463, 216] width 59 height 23
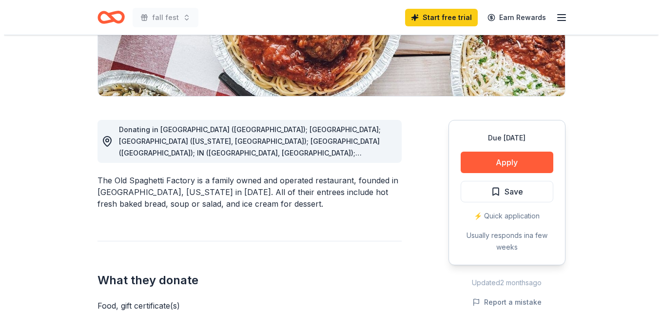
scroll to position [225, 0]
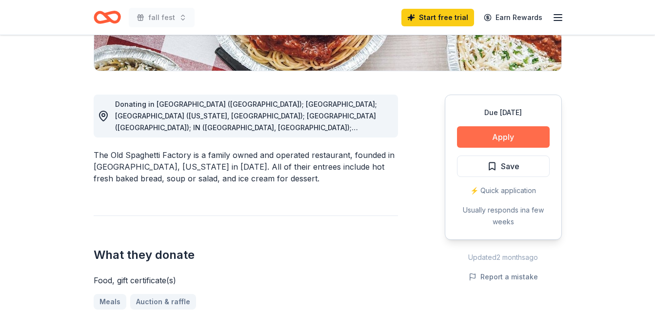
click at [518, 134] on button "Apply" at bounding box center [503, 136] width 93 height 21
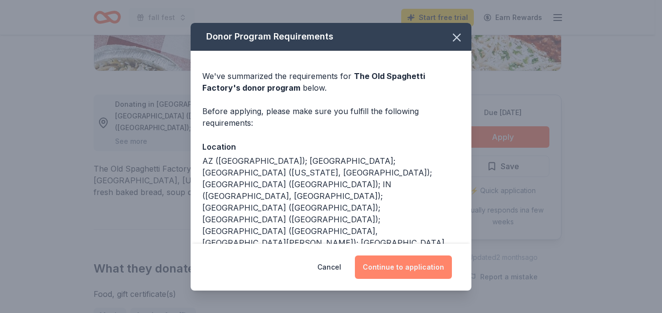
click at [427, 258] on button "Continue to application" at bounding box center [403, 267] width 97 height 23
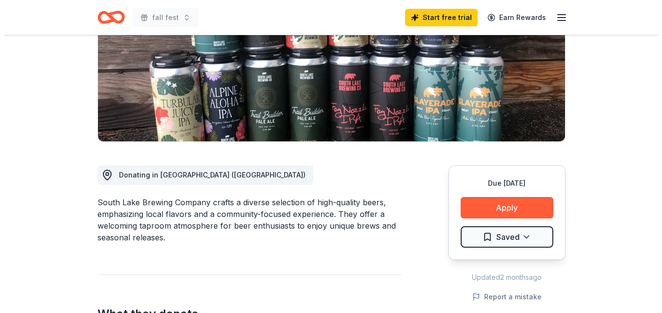
scroll to position [231, 0]
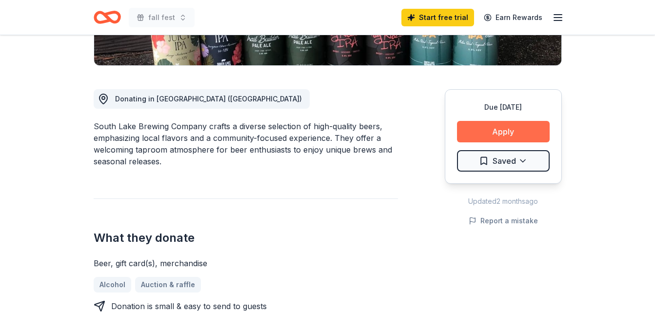
click at [517, 126] on button "Apply" at bounding box center [503, 131] width 93 height 21
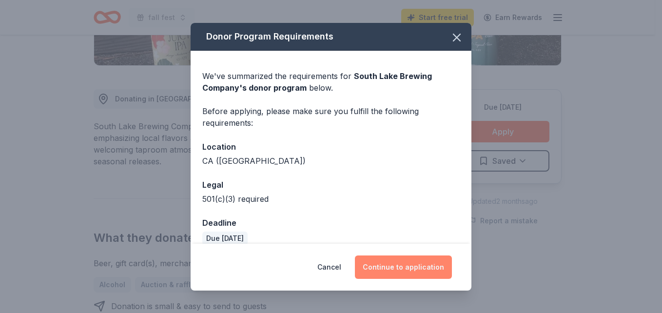
click at [407, 261] on button "Continue to application" at bounding box center [403, 267] width 97 height 23
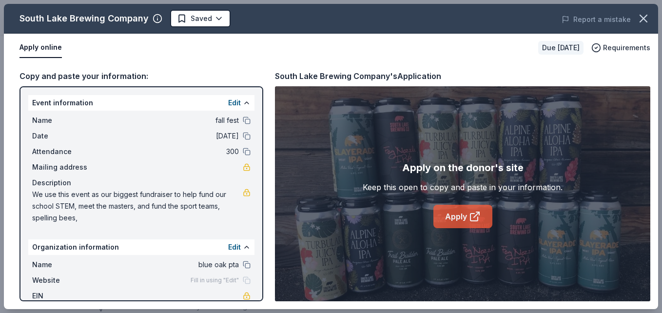
click at [457, 223] on link "Apply" at bounding box center [463, 216] width 59 height 23
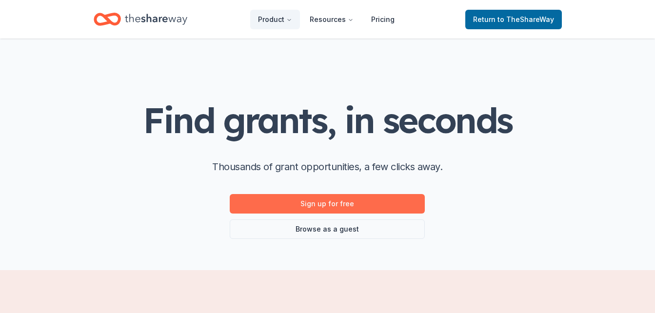
click at [287, 202] on link "Sign up for free" at bounding box center [327, 204] width 195 height 20
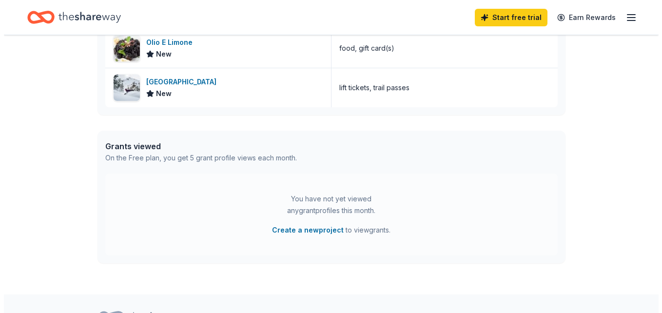
scroll to position [427, 0]
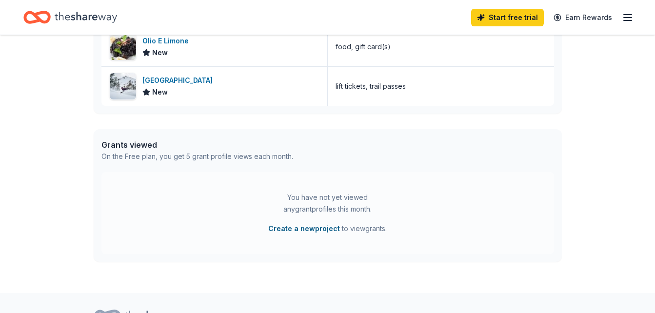
click at [313, 226] on button "Create a new project" at bounding box center [304, 229] width 72 height 12
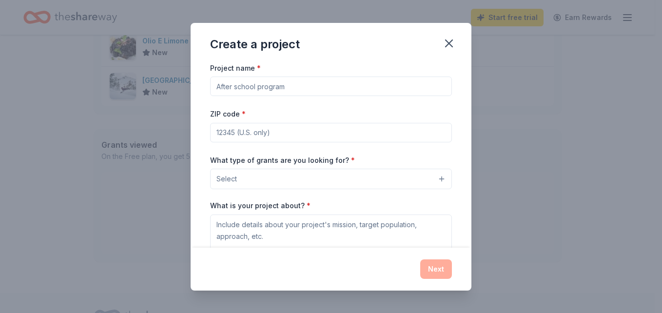
click at [316, 94] on input "Project name *" at bounding box center [331, 87] width 242 height 20
type input "S"
type input "u"
type input "unified sports"
click at [302, 137] on input "ZIP code *" at bounding box center [331, 133] width 242 height 20
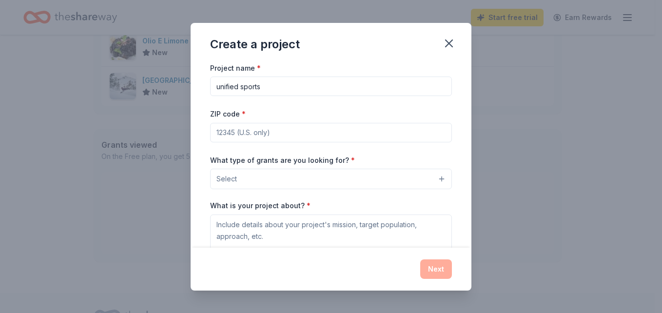
type input "95682"
type textarea "blue oak pta"
click at [264, 178] on button "Select" at bounding box center [331, 179] width 242 height 20
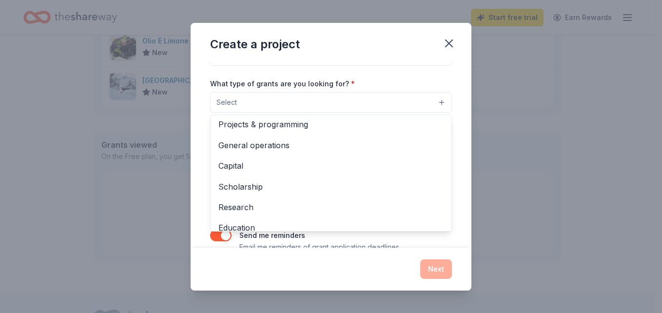
scroll to position [0, 0]
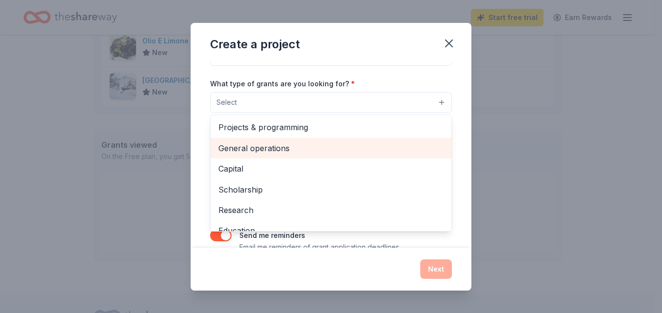
click at [392, 150] on span "General operations" at bounding box center [331, 148] width 225 height 13
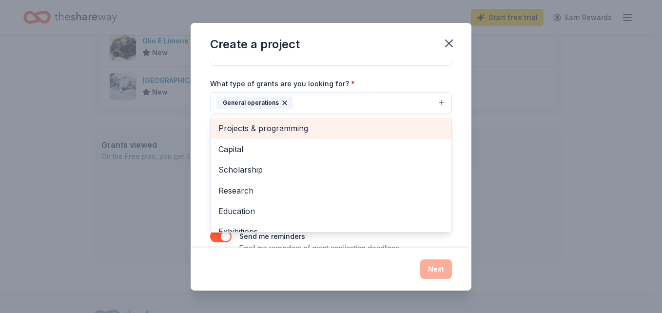
click at [383, 129] on span "Projects & programming" at bounding box center [331, 128] width 225 height 13
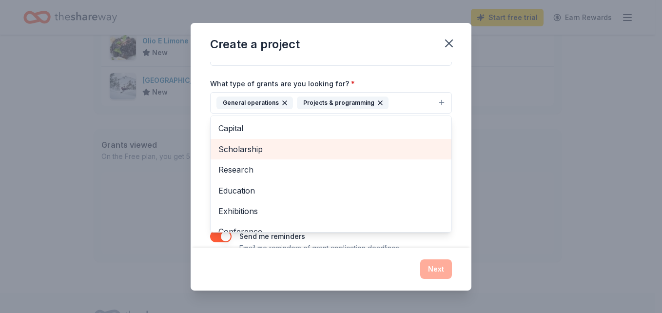
click at [383, 153] on span "Scholarship" at bounding box center [331, 149] width 225 height 13
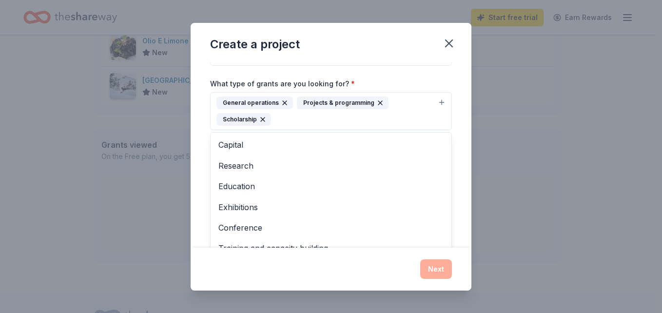
click at [455, 113] on div "Project name * unified sports ZIP code * 95682 What type of grants are you look…" at bounding box center [331, 155] width 281 height 186
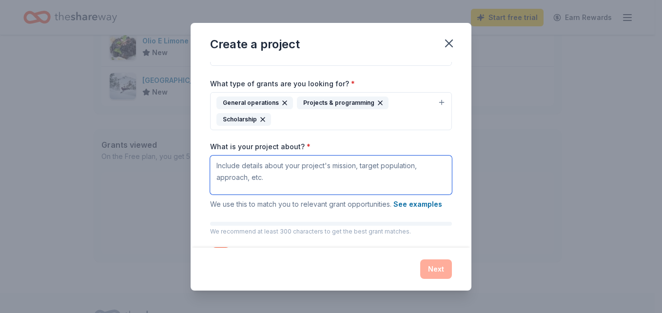
click at [365, 174] on textarea "What is your project about? *" at bounding box center [331, 175] width 242 height 39
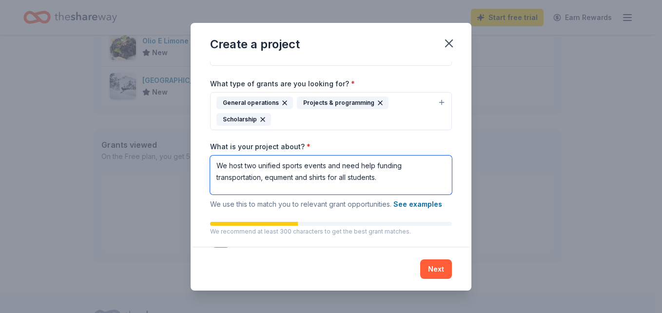
click at [329, 170] on textarea "We host two unified sports events and need help funding transportation, equment…" at bounding box center [331, 175] width 242 height 39
type textarea "We host two unified sports events and need help funding transportation, Equpmen…"
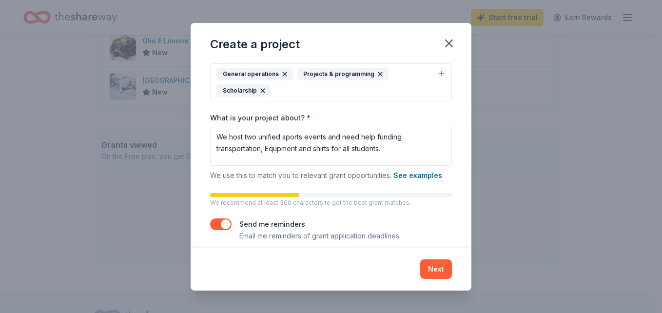
scroll to position [115, 0]
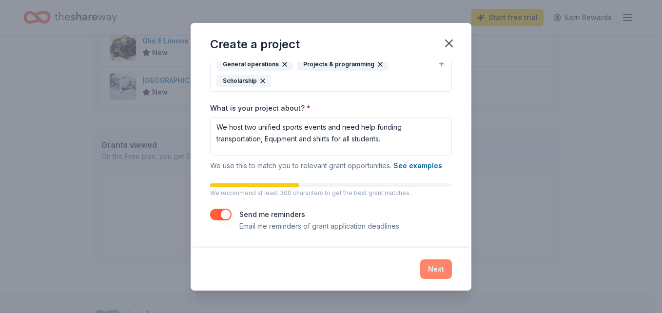
click at [441, 270] on button "Next" at bounding box center [436, 270] width 32 height 20
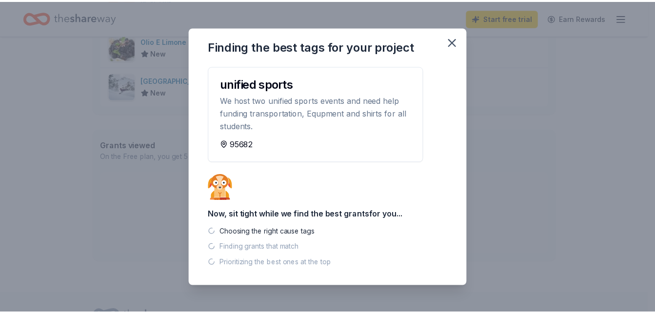
scroll to position [0, 0]
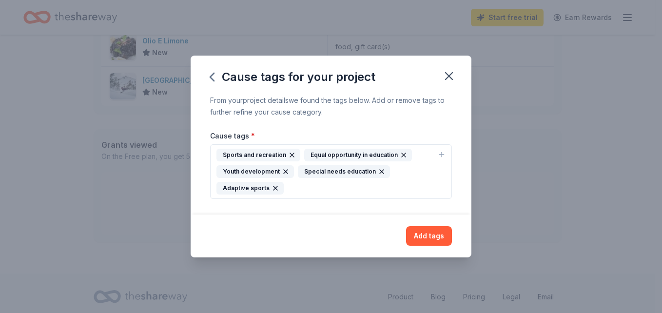
click at [356, 174] on div "Special needs education" at bounding box center [344, 171] width 92 height 13
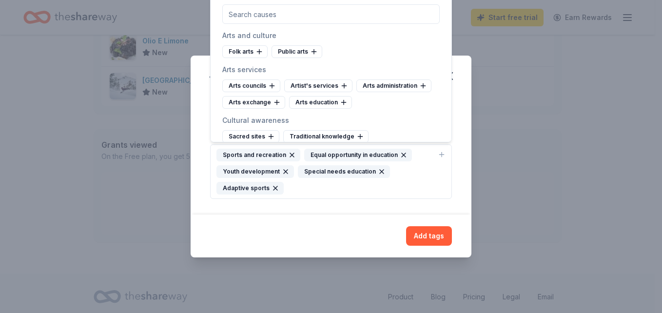
click at [356, 174] on div "Special needs education" at bounding box center [344, 171] width 92 height 13
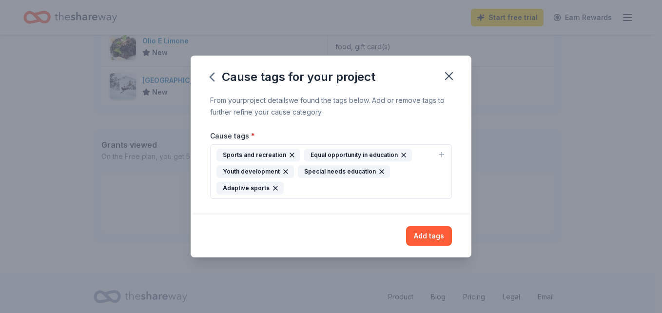
click at [438, 153] on button "Sports and recreation Equal opportunity in education Youth development Special …" at bounding box center [331, 171] width 242 height 55
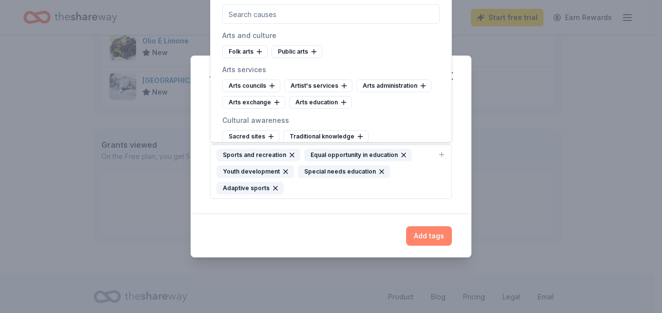
click at [428, 236] on button "Add tags" at bounding box center [429, 236] width 46 height 20
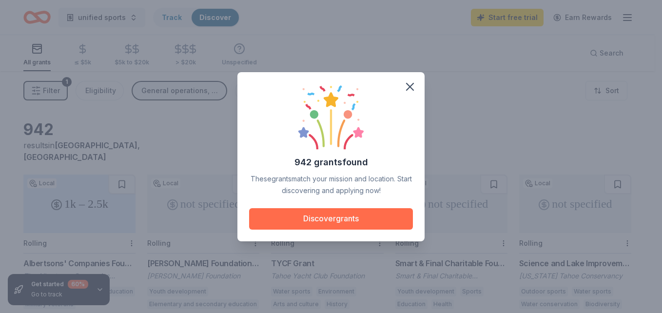
click at [355, 219] on button "Discover grants" at bounding box center [331, 218] width 164 height 21
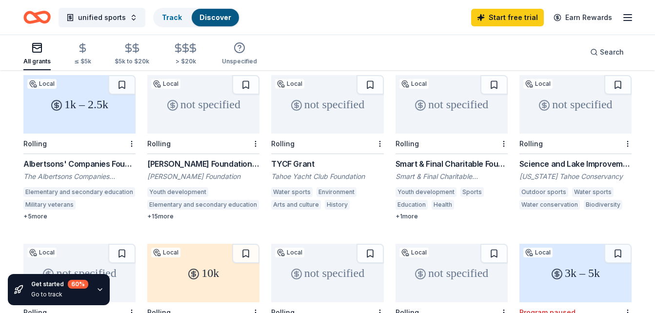
scroll to position [104, 0]
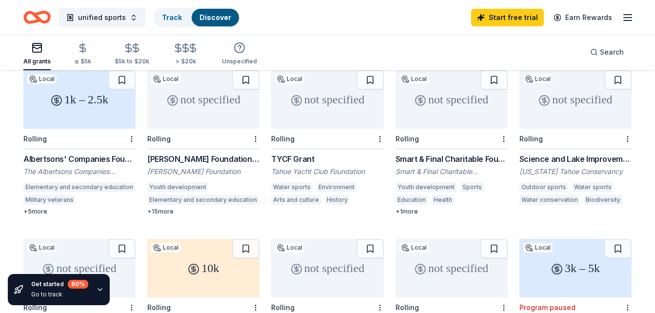
click at [61, 104] on div "1k – 2.5k" at bounding box center [79, 99] width 112 height 59
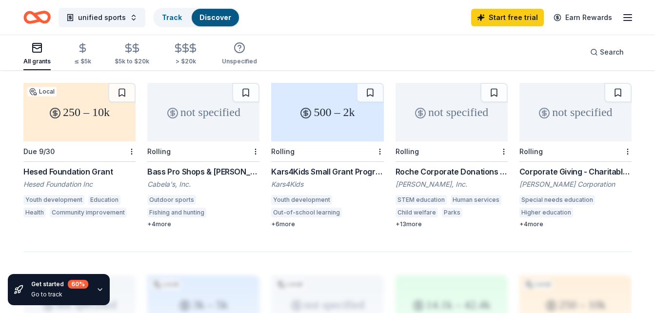
scroll to position [596, 0]
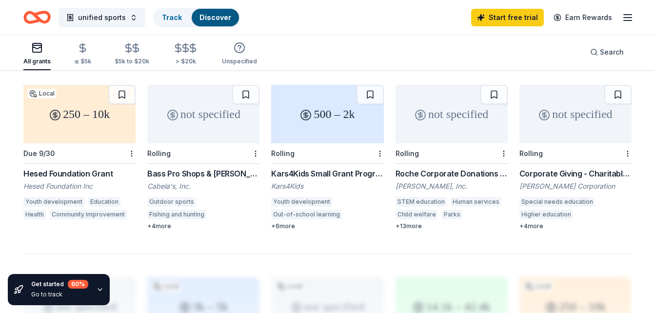
click at [227, 143] on div "Rolling" at bounding box center [203, 153] width 112 height 20
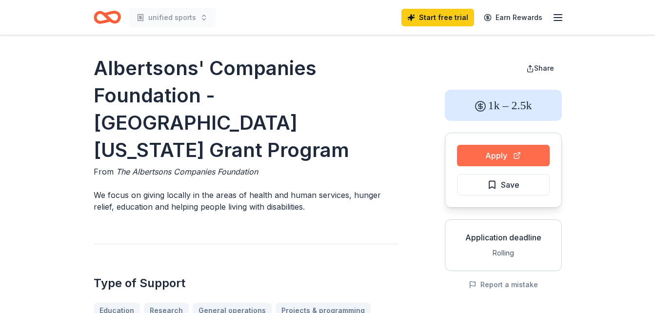
click at [504, 160] on button "Apply" at bounding box center [503, 155] width 93 height 21
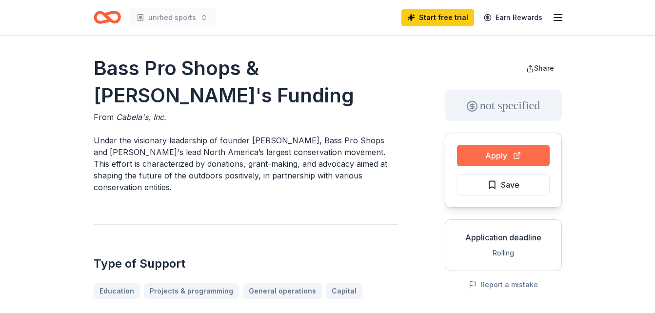
click at [491, 154] on button "Apply" at bounding box center [503, 155] width 93 height 21
